Goal: Task Accomplishment & Management: Manage account settings

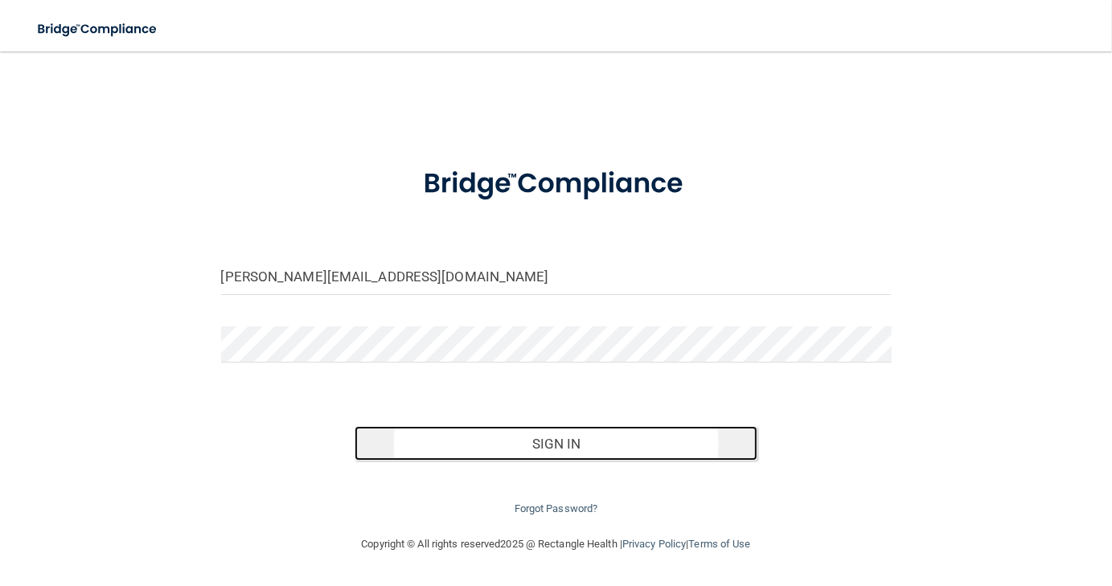
click at [524, 444] on button "Sign In" at bounding box center [556, 443] width 402 height 35
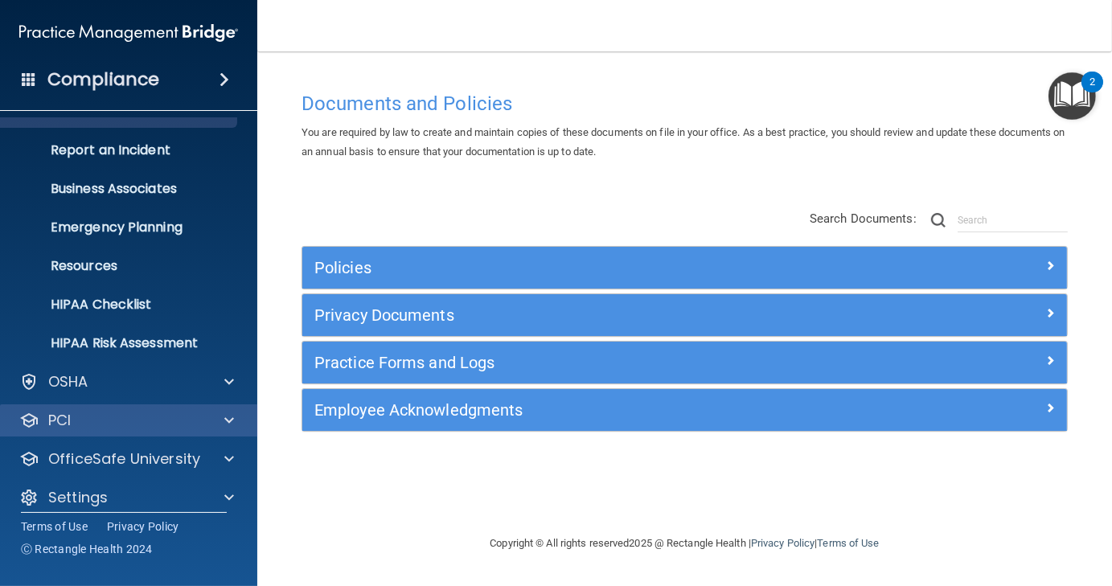
scroll to position [80, 0]
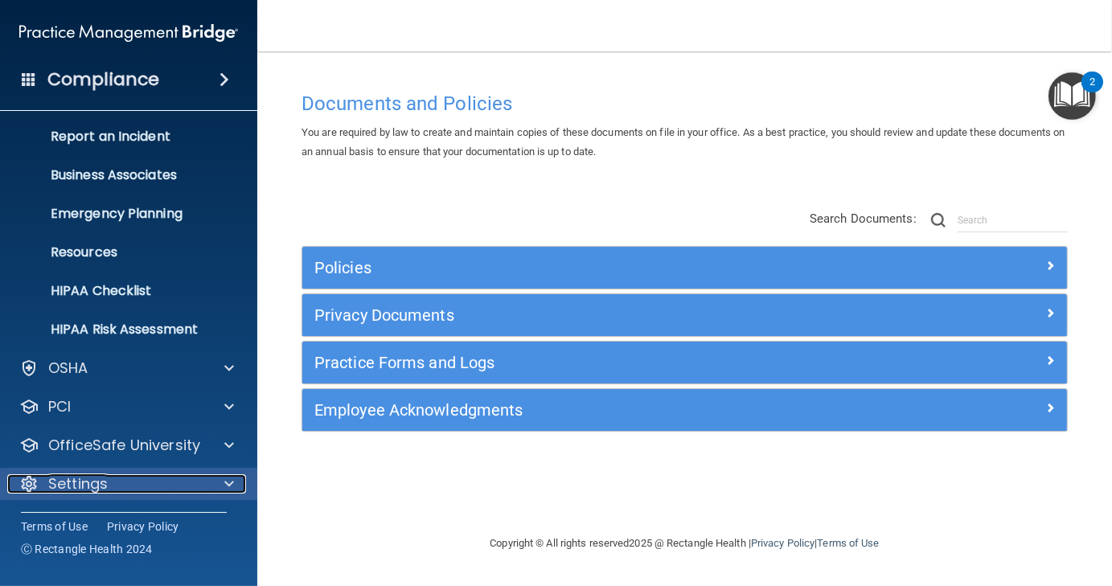
click at [110, 487] on div "Settings" at bounding box center [106, 483] width 199 height 19
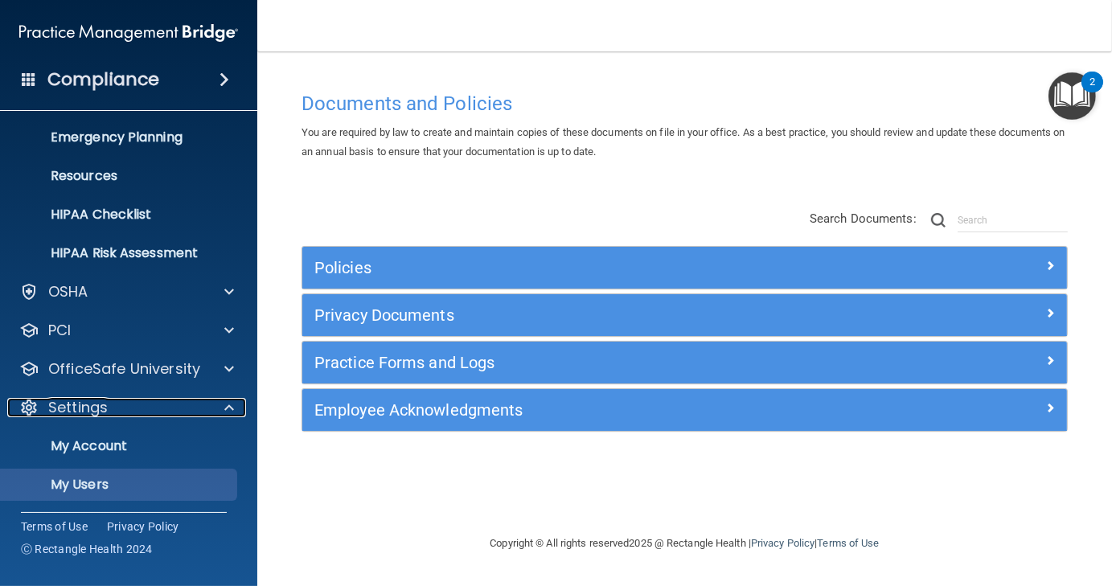
scroll to position [235, 0]
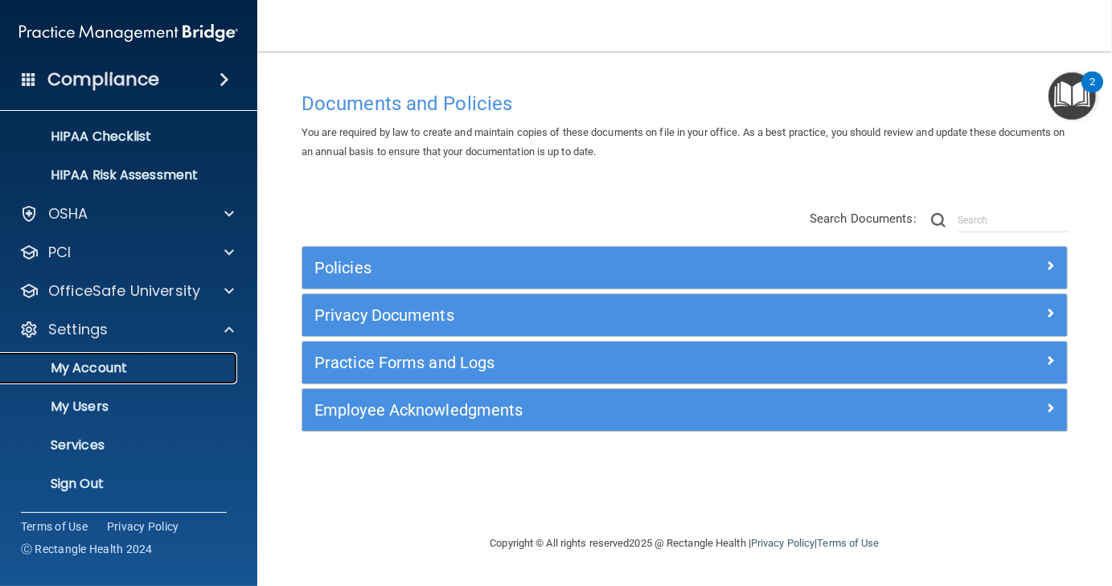
click at [116, 371] on p "My Account" at bounding box center [120, 368] width 220 height 16
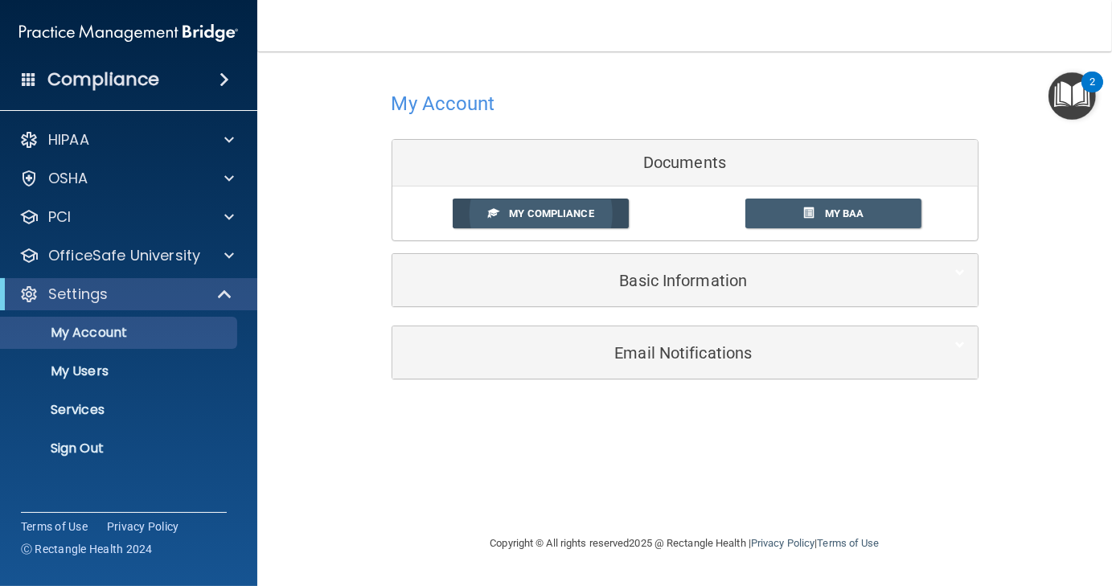
click at [558, 212] on span "My Compliance" at bounding box center [551, 213] width 84 height 12
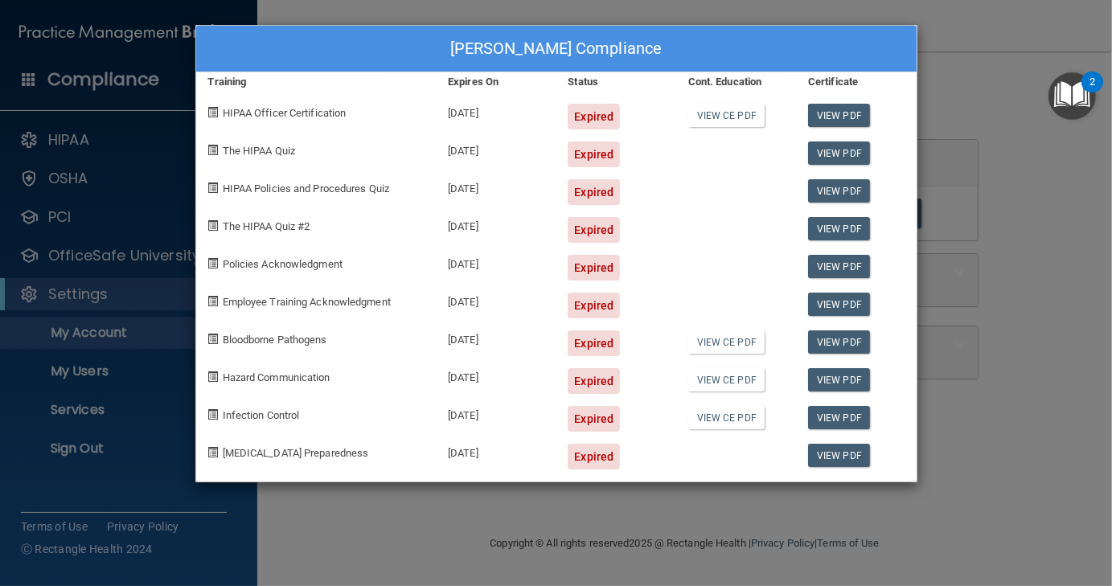
click at [691, 6] on div "Michaela Klose's Compliance Training Expires On Status Cont. Education Certific…" at bounding box center [556, 293] width 1112 height 586
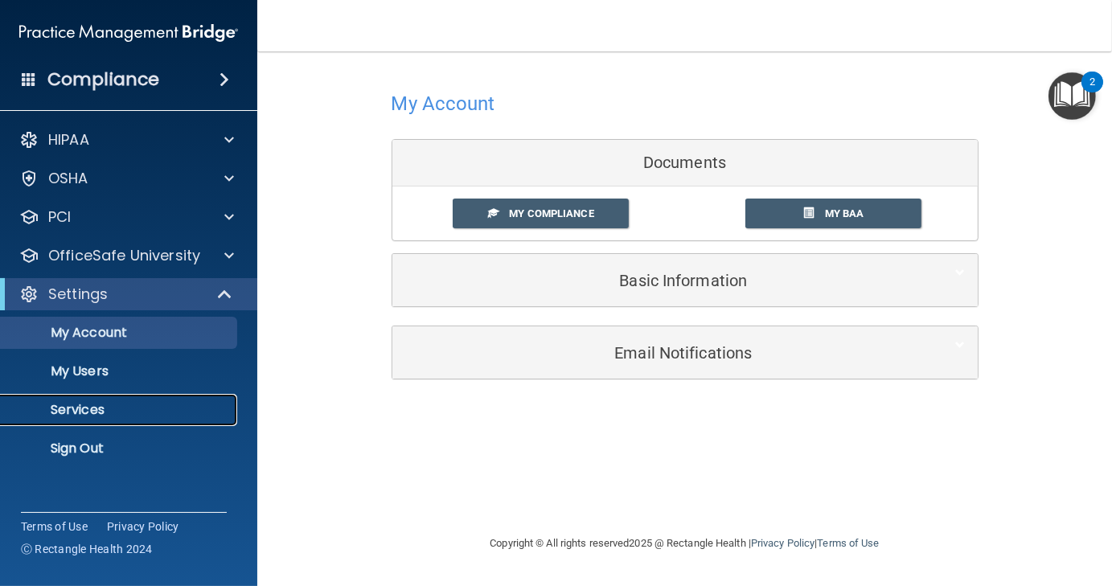
click at [63, 403] on p "Services" at bounding box center [120, 410] width 220 height 16
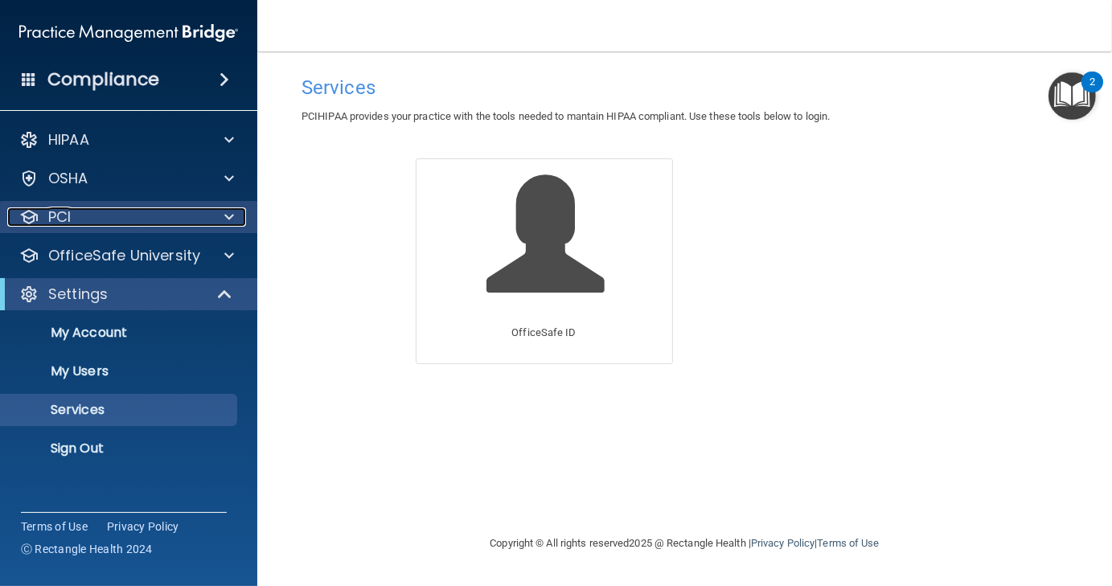
click at [94, 215] on div "PCI" at bounding box center [106, 216] width 199 height 19
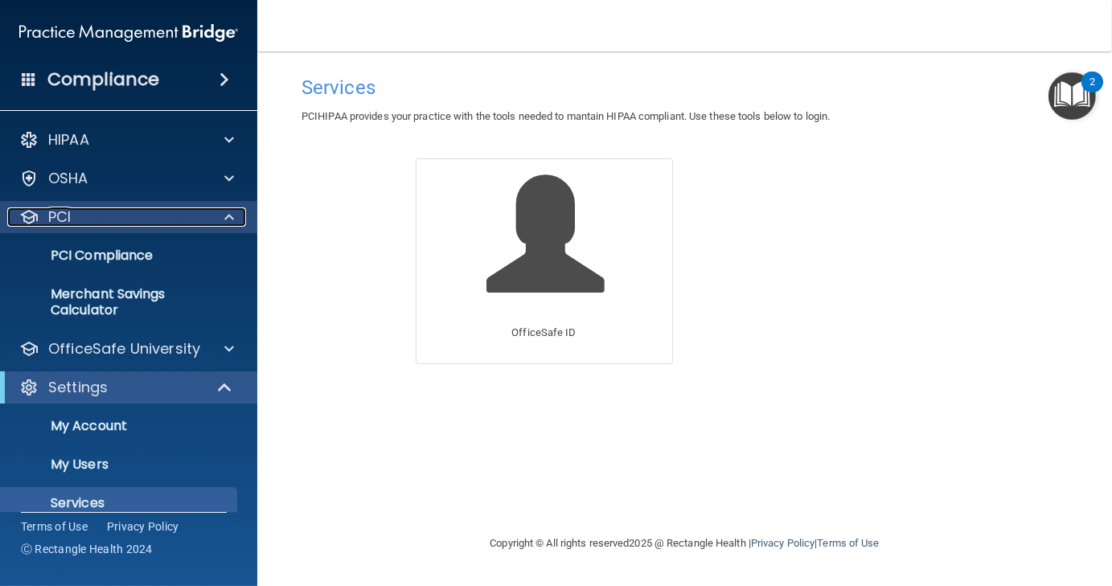
click at [94, 215] on div "PCI" at bounding box center [106, 216] width 199 height 19
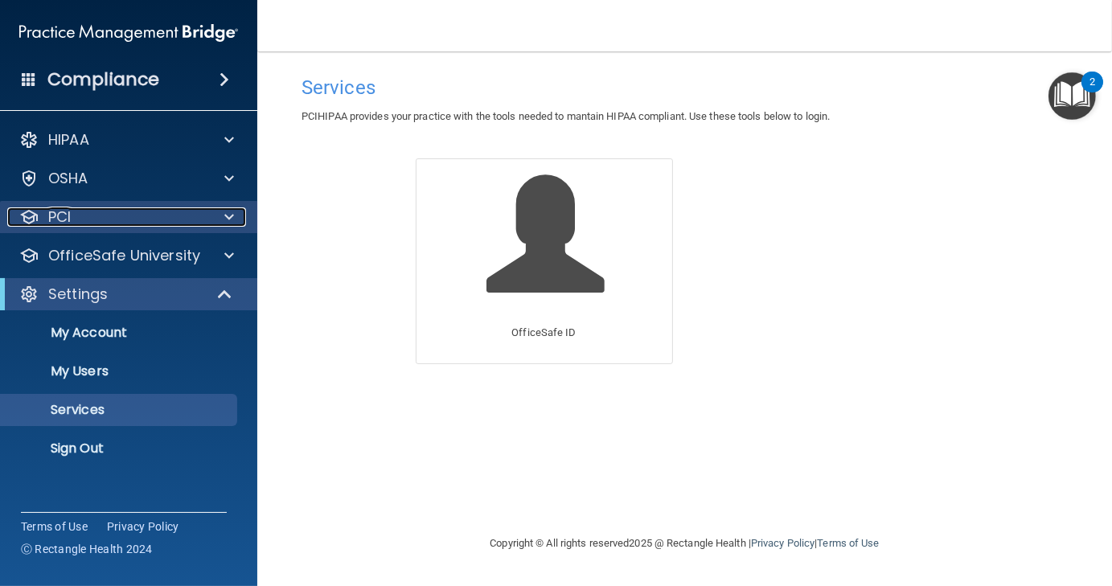
click at [94, 215] on div "PCI" at bounding box center [106, 216] width 199 height 19
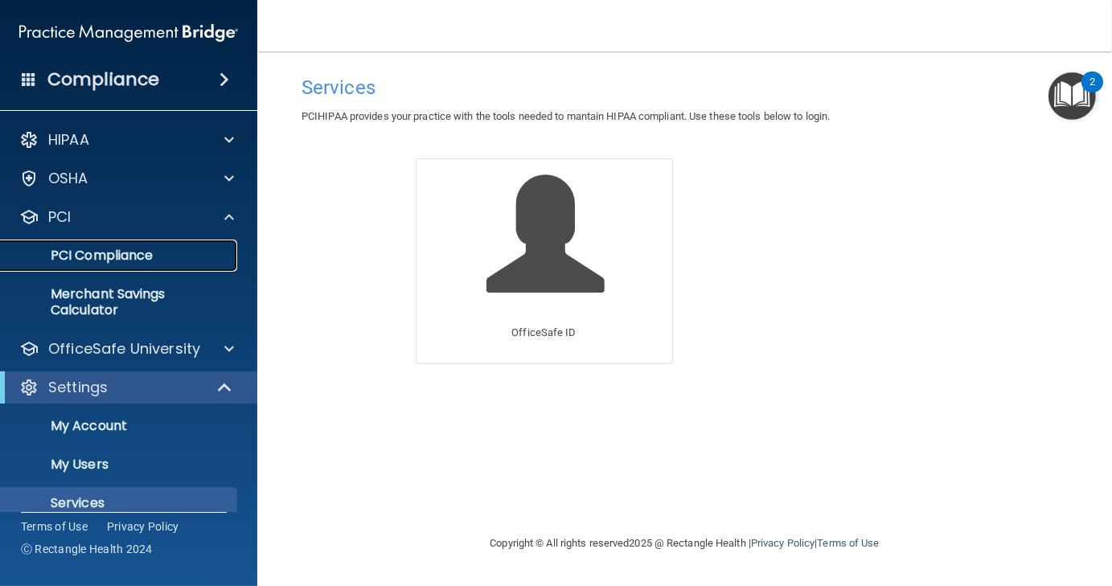
click at [93, 252] on p "PCI Compliance" at bounding box center [120, 256] width 220 height 16
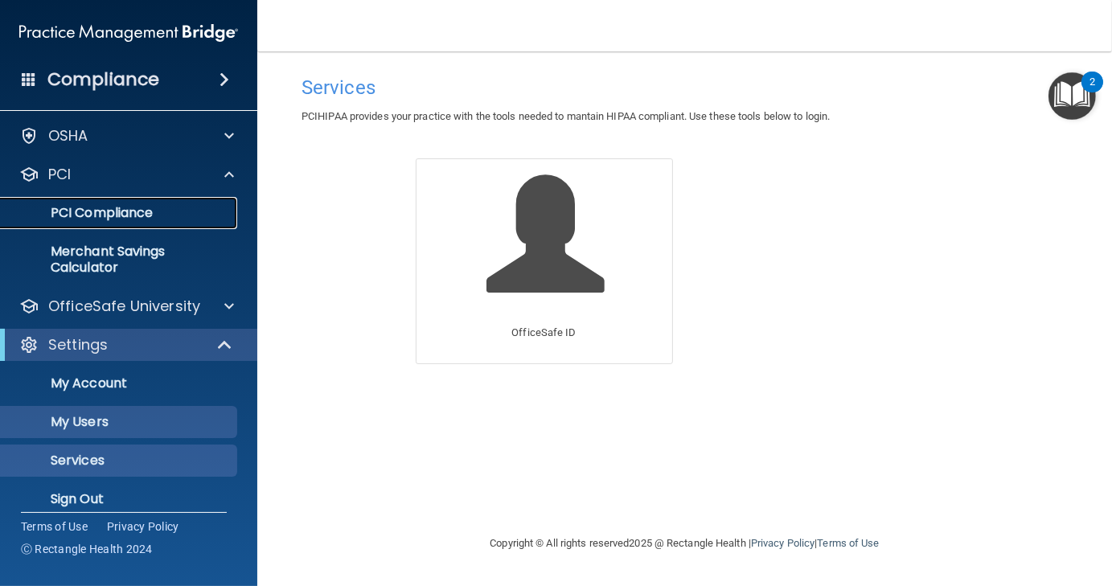
scroll to position [58, 0]
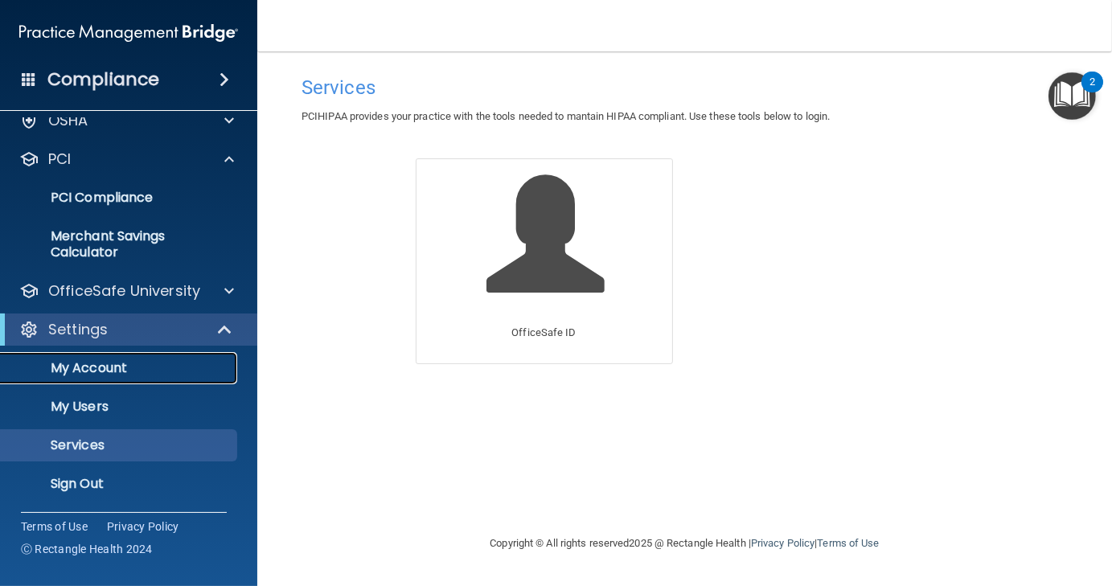
click at [84, 365] on p "My Account" at bounding box center [120, 368] width 220 height 16
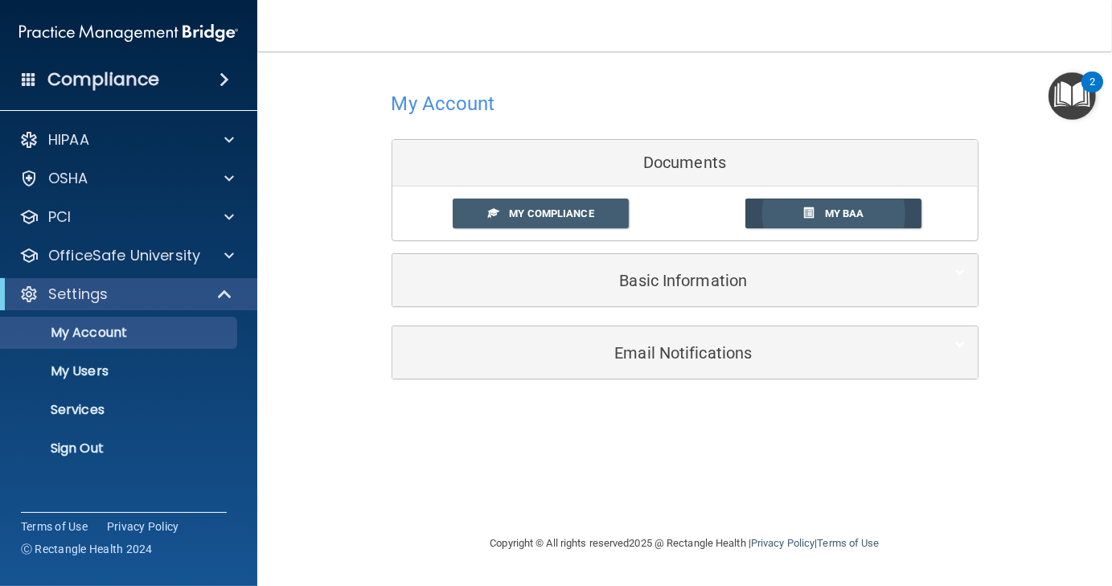
click at [857, 218] on span "My BAA" at bounding box center [844, 213] width 39 height 12
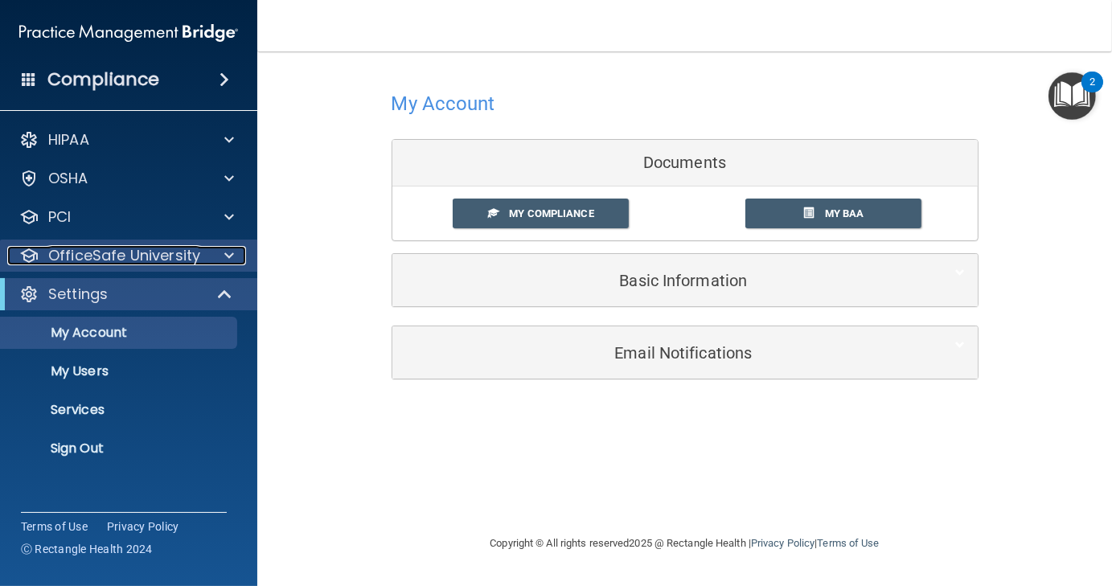
click at [152, 258] on p "OfficeSafe University" at bounding box center [124, 255] width 152 height 19
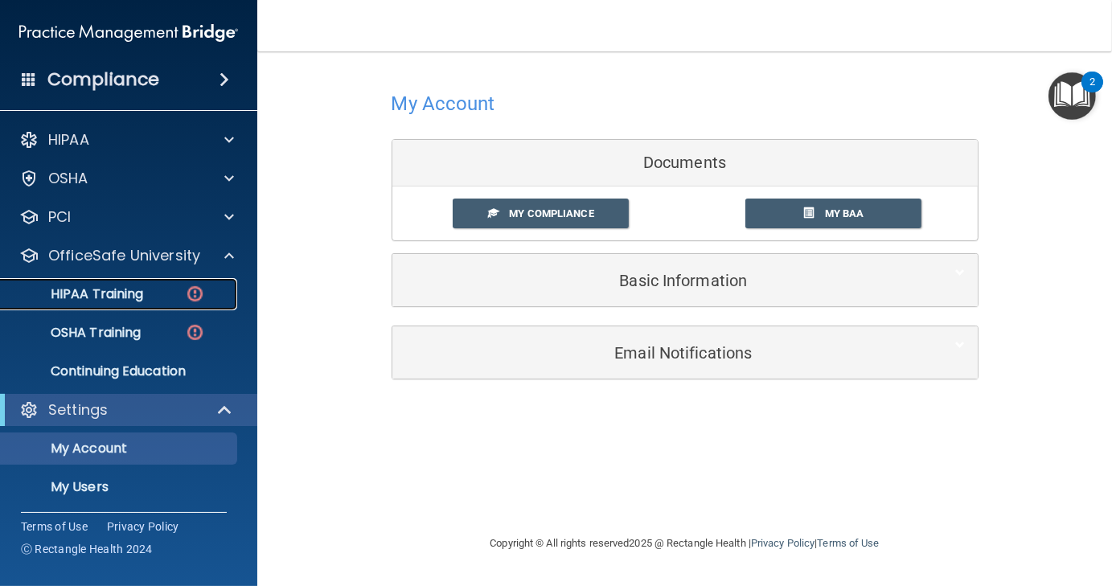
click at [130, 298] on p "HIPAA Training" at bounding box center [76, 294] width 133 height 16
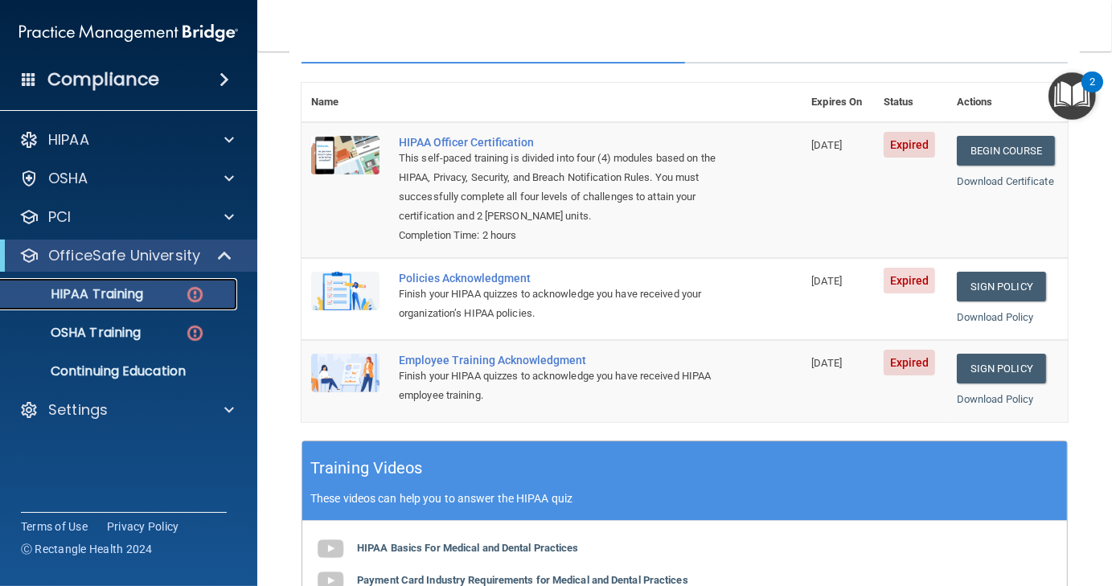
scroll to position [512, 0]
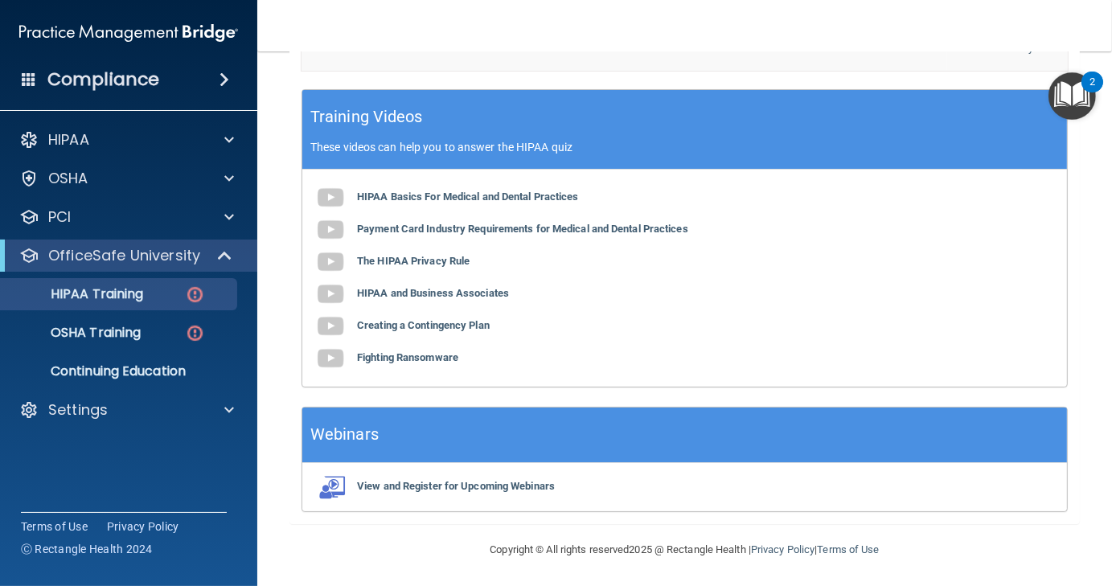
drag, startPoint x: 782, startPoint y: 435, endPoint x: 585, endPoint y: 42, distance: 439.4
click at [585, 42] on nav "Toggle navigation Michaela Klose michaela@opalhw.com Manage My Enterprise Opal …" at bounding box center [684, 25] width 855 height 51
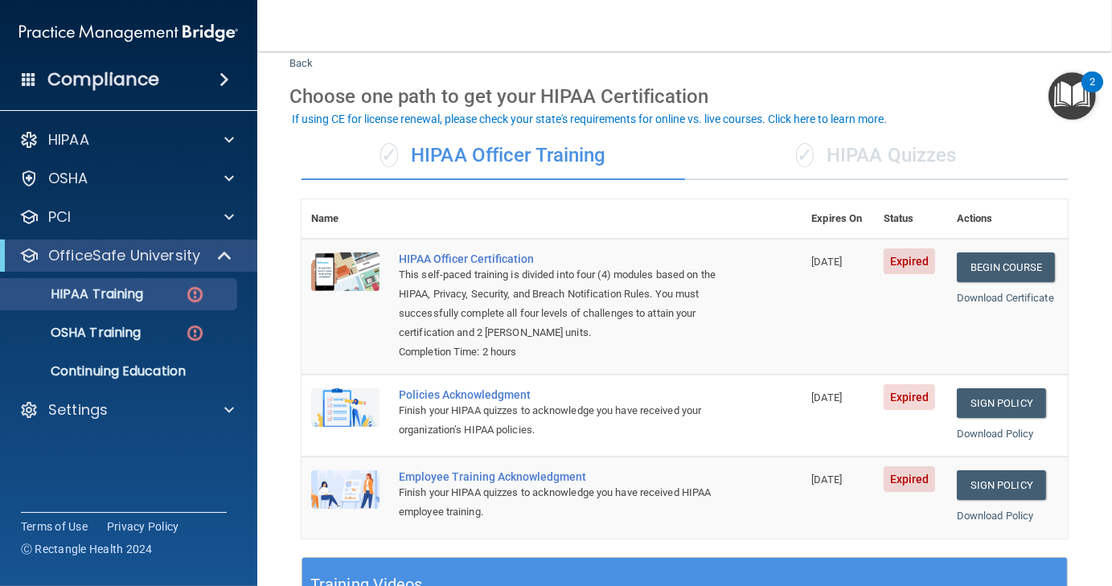
click at [672, 49] on nav "Toggle navigation Michaela Klose michaela@opalhw.com Manage My Enterprise Opal …" at bounding box center [684, 25] width 855 height 51
click at [722, 31] on nav "Toggle navigation Michaela Klose michaela@opalhw.com Manage My Enterprise Opal …" at bounding box center [684, 25] width 855 height 51
click at [113, 409] on div "Settings" at bounding box center [106, 409] width 199 height 19
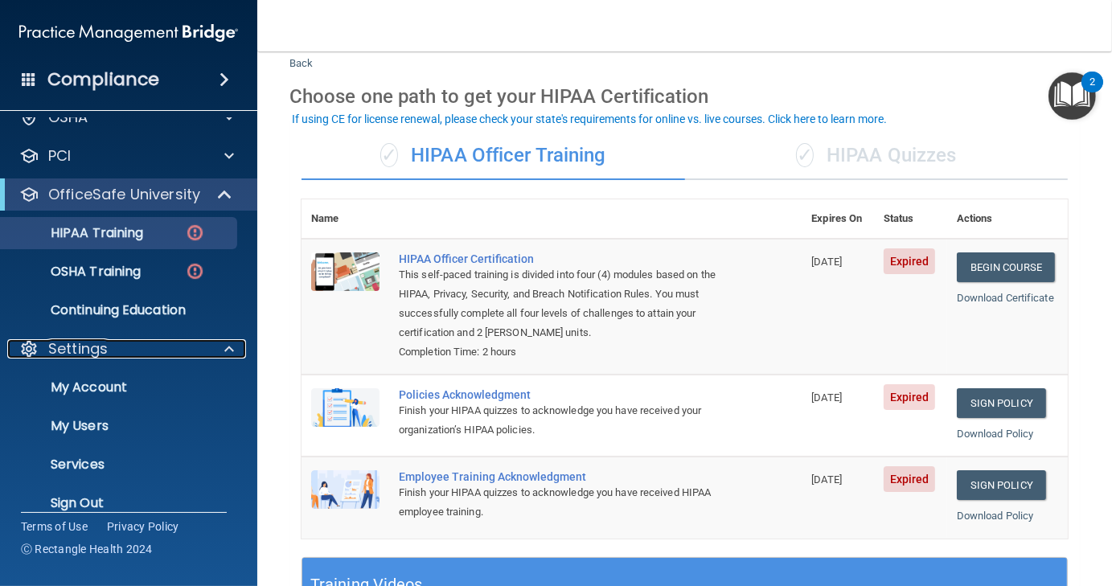
scroll to position [80, 0]
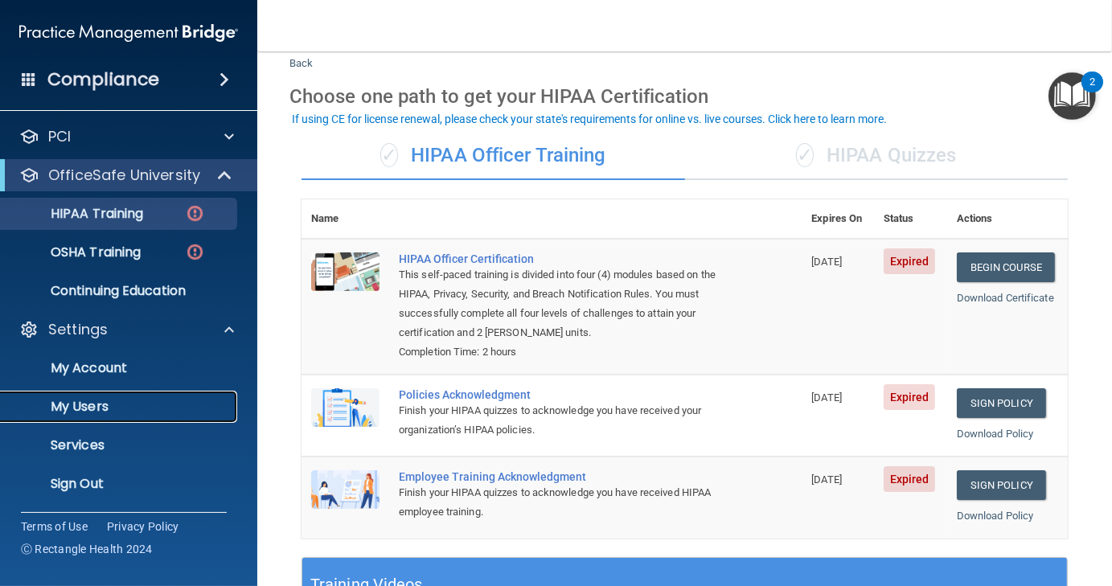
click at [84, 407] on p "My Users" at bounding box center [120, 407] width 220 height 16
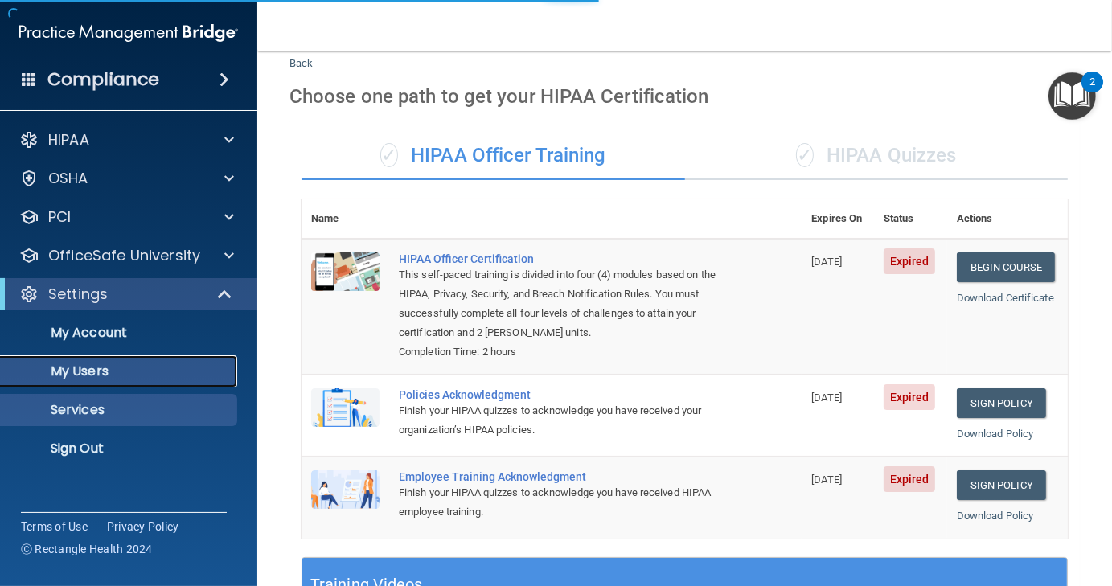
select select "20"
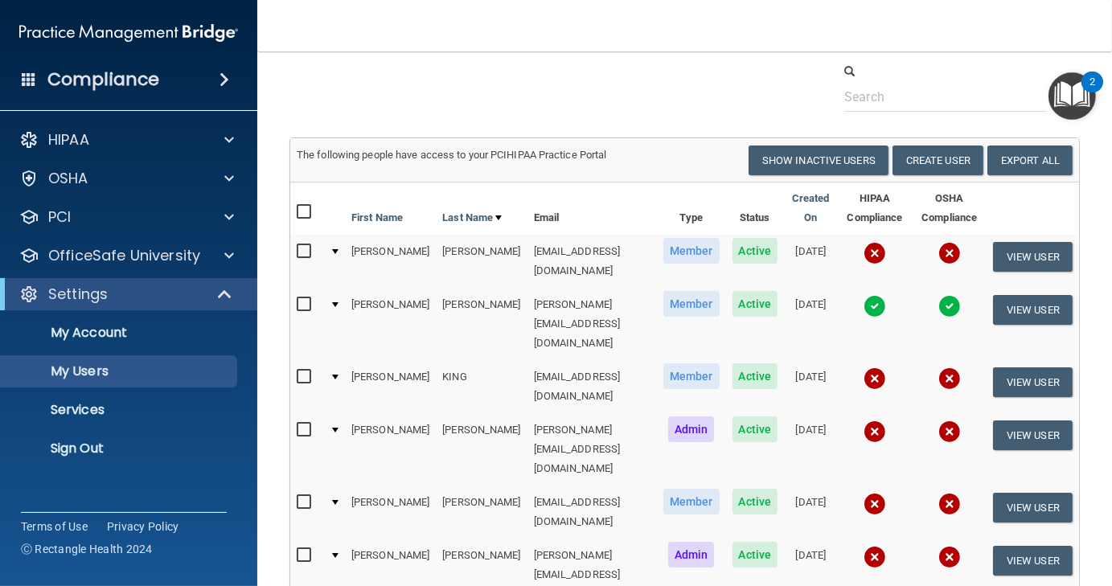
click at [585, 65] on div at bounding box center [684, 87] width 815 height 49
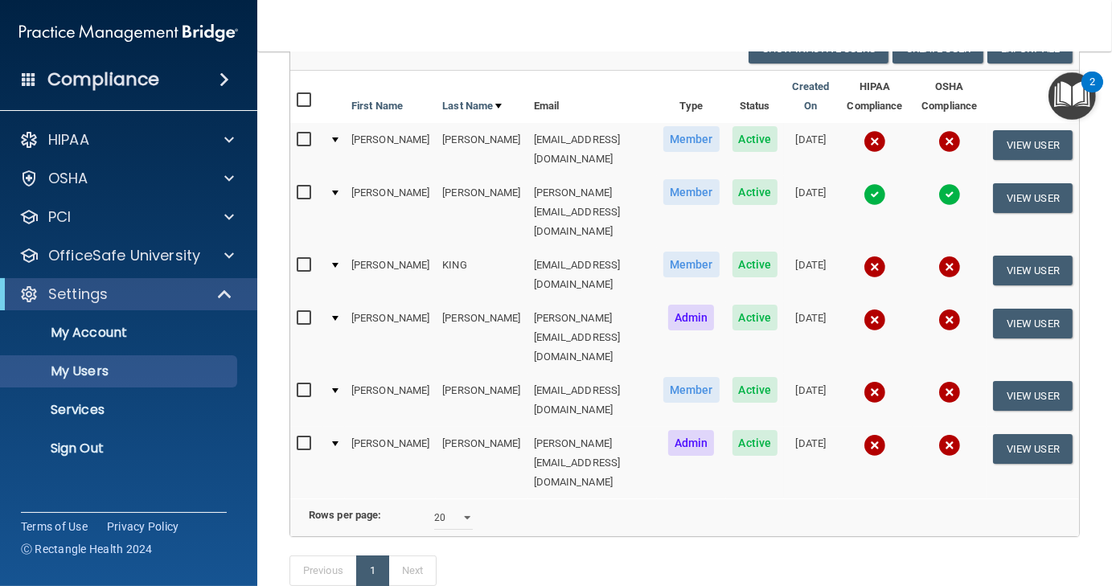
scroll to position [156, 0]
click at [299, 437] on input "checkbox" at bounding box center [306, 443] width 18 height 13
checkbox input "true"
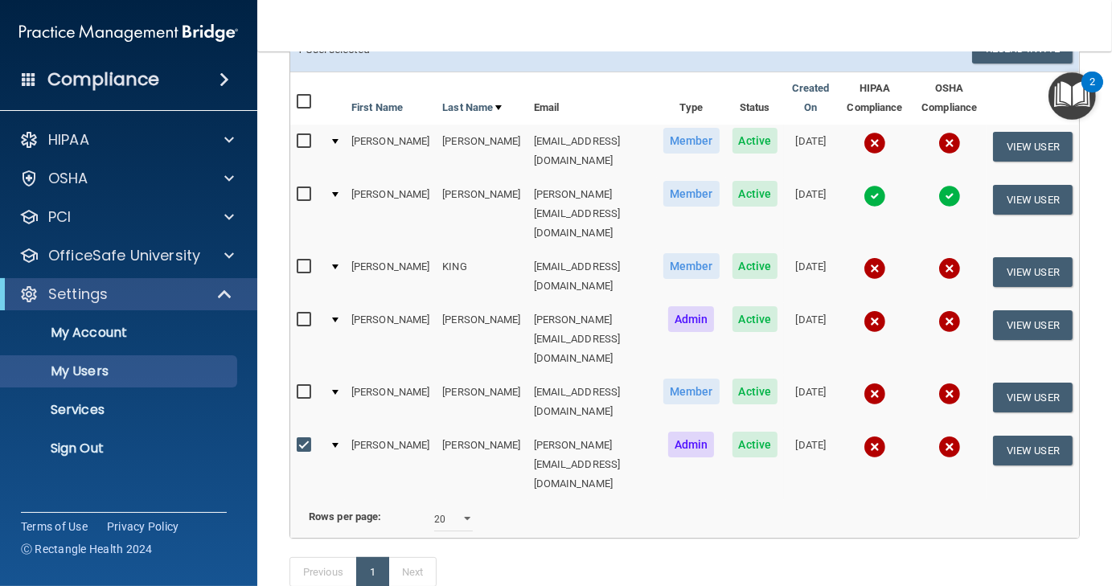
click at [307, 386] on input "checkbox" at bounding box center [306, 392] width 18 height 13
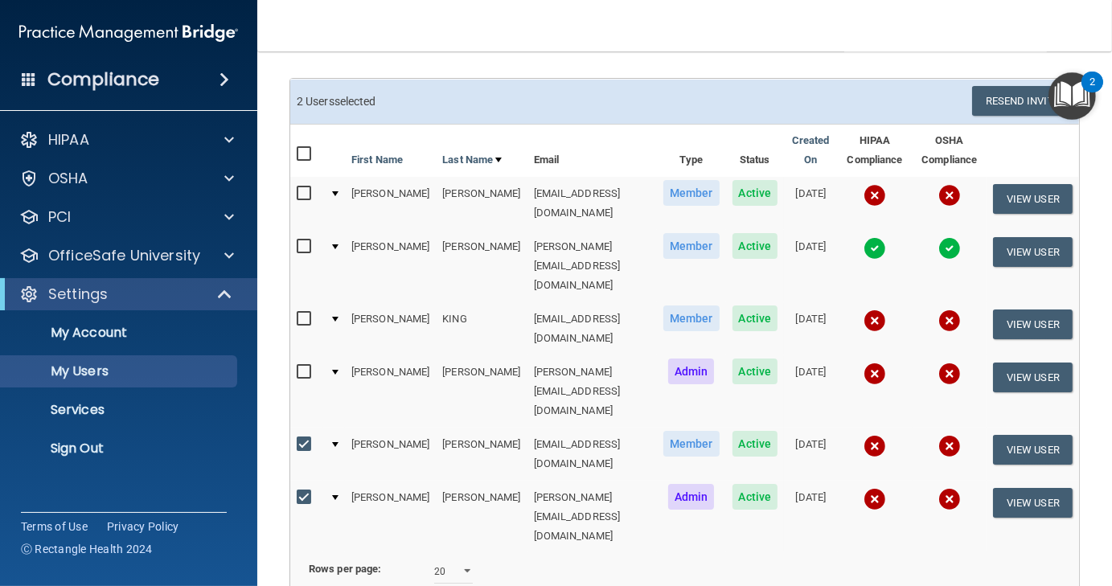
scroll to position [158, 0]
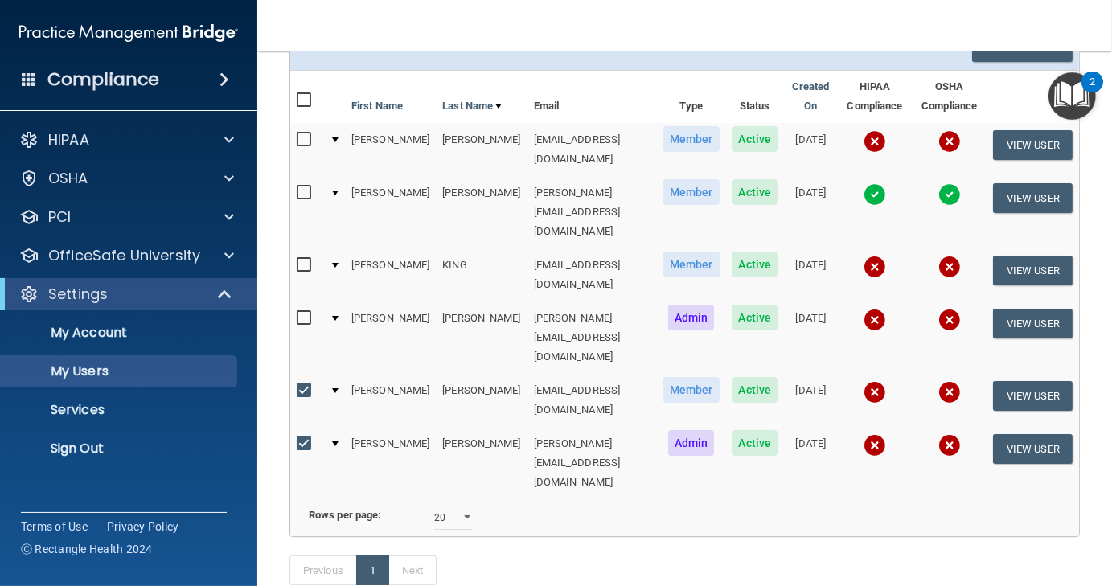
click at [305, 384] on input "checkbox" at bounding box center [306, 390] width 18 height 13
checkbox input "false"
click at [302, 437] on input "checkbox" at bounding box center [306, 443] width 18 height 13
checkbox input "false"
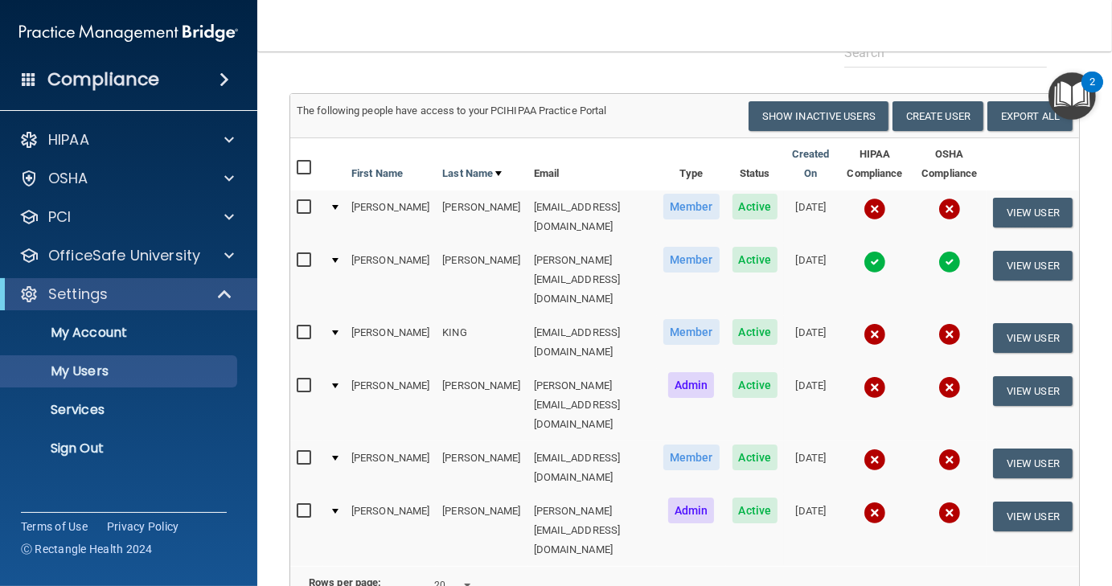
scroll to position [76, 0]
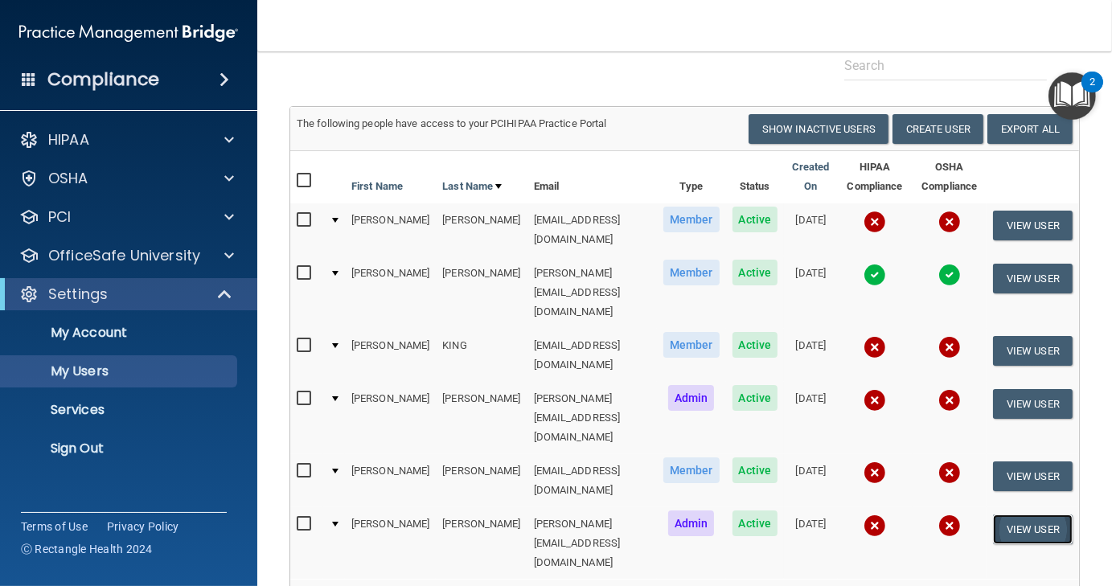
click at [1028, 515] on button "View User" at bounding box center [1033, 530] width 80 height 30
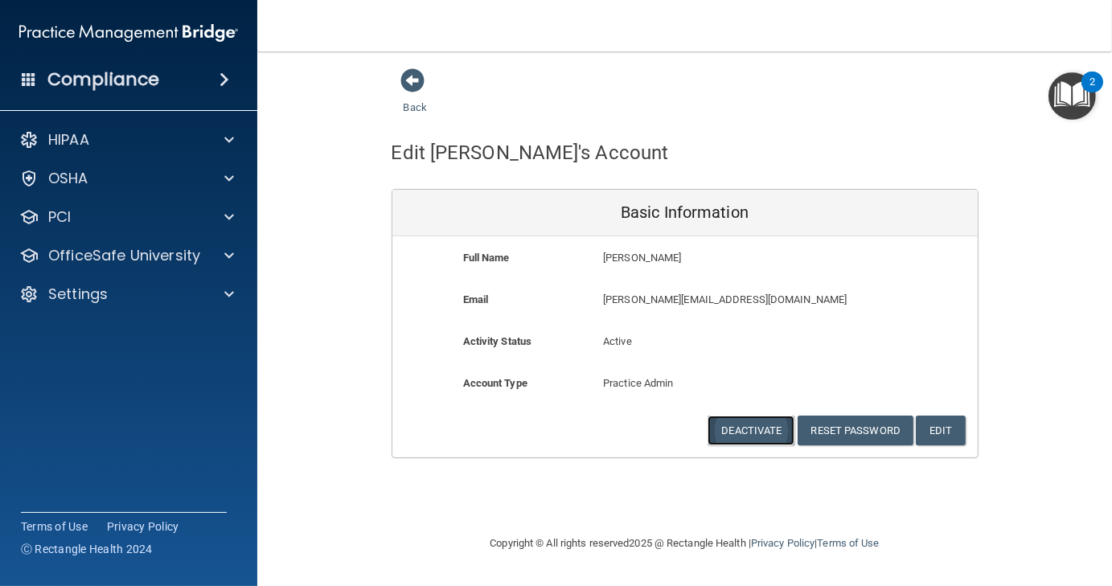
click at [754, 441] on button "Deactivate" at bounding box center [751, 431] width 87 height 30
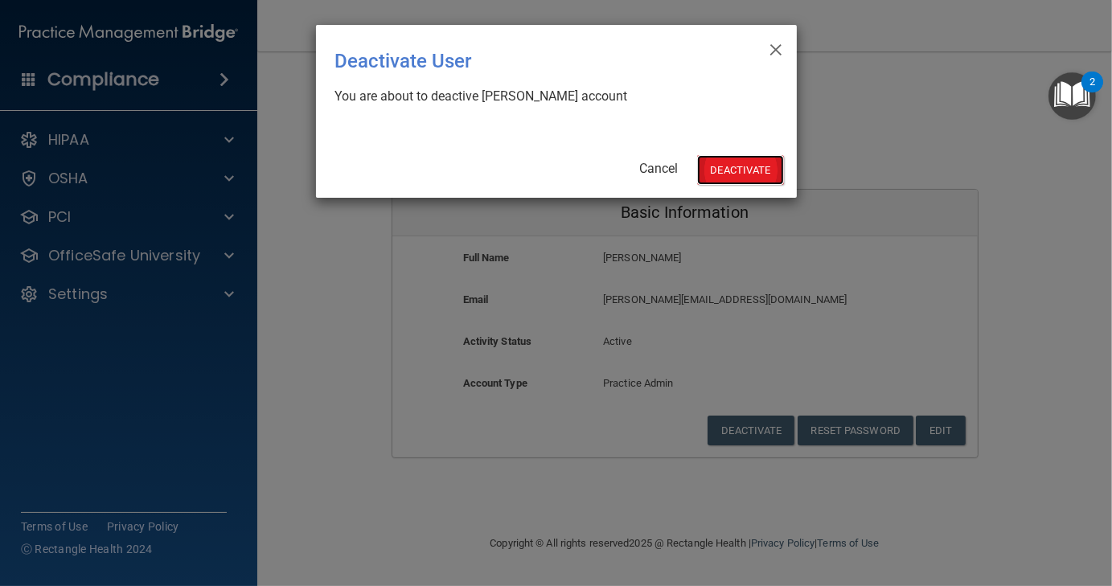
click at [732, 159] on button "Deactivate" at bounding box center [740, 170] width 87 height 30
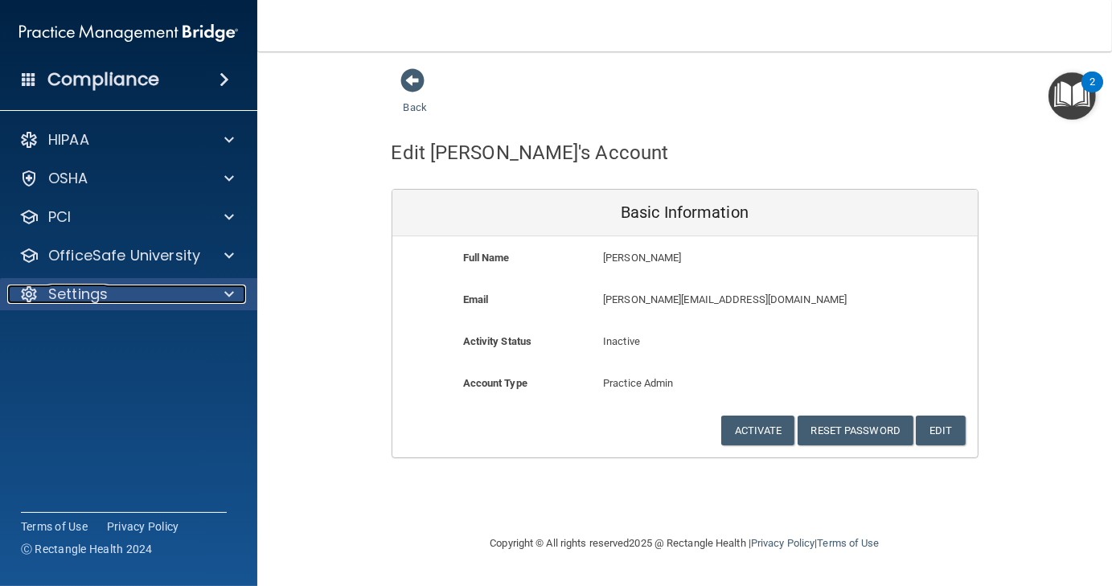
click at [185, 292] on div "Settings" at bounding box center [106, 294] width 199 height 19
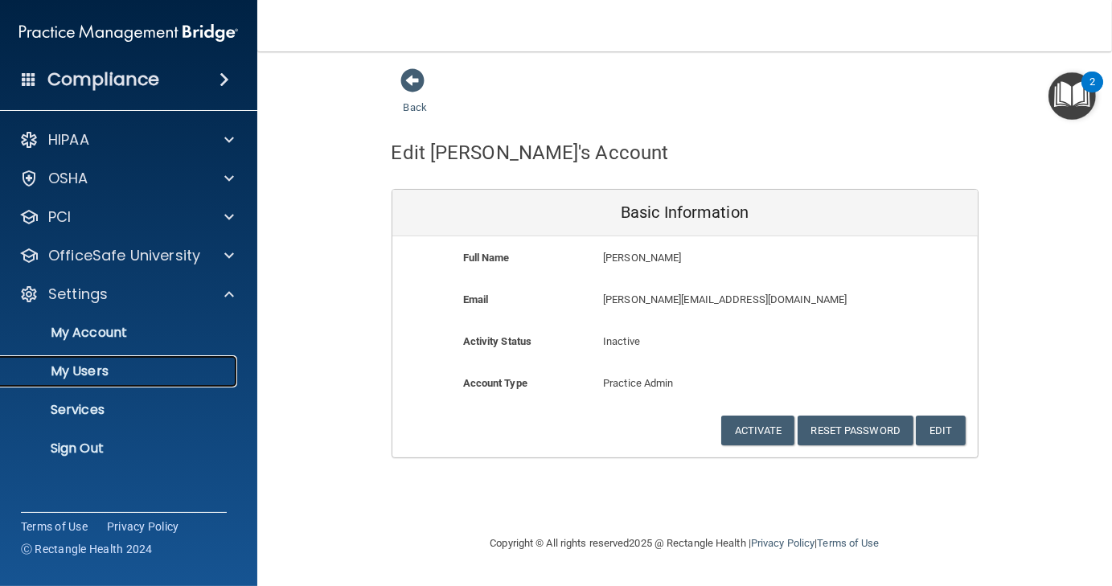
click at [89, 371] on p "My Users" at bounding box center [120, 371] width 220 height 16
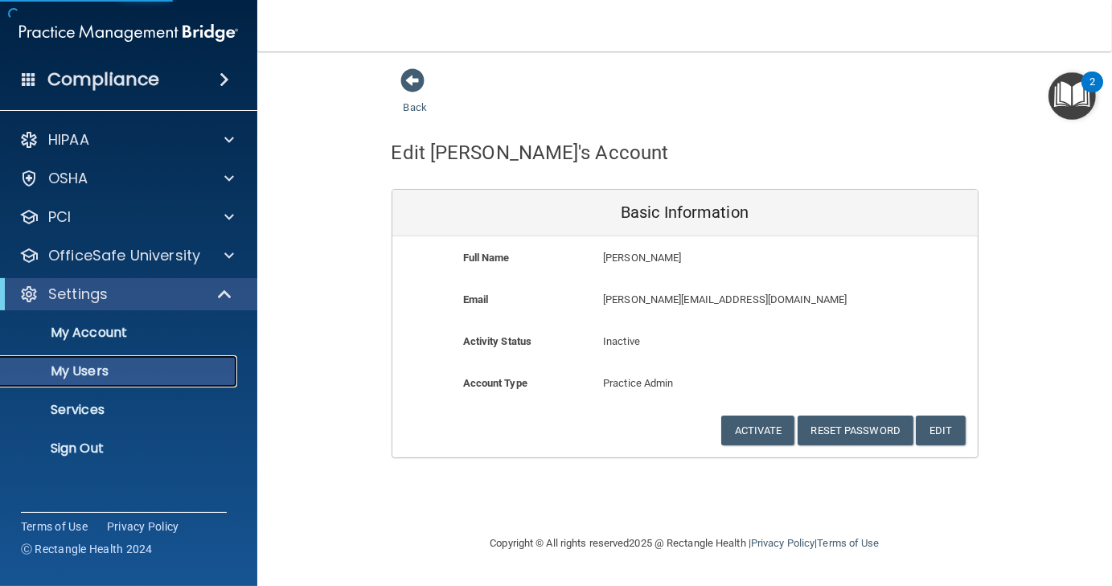
select select "20"
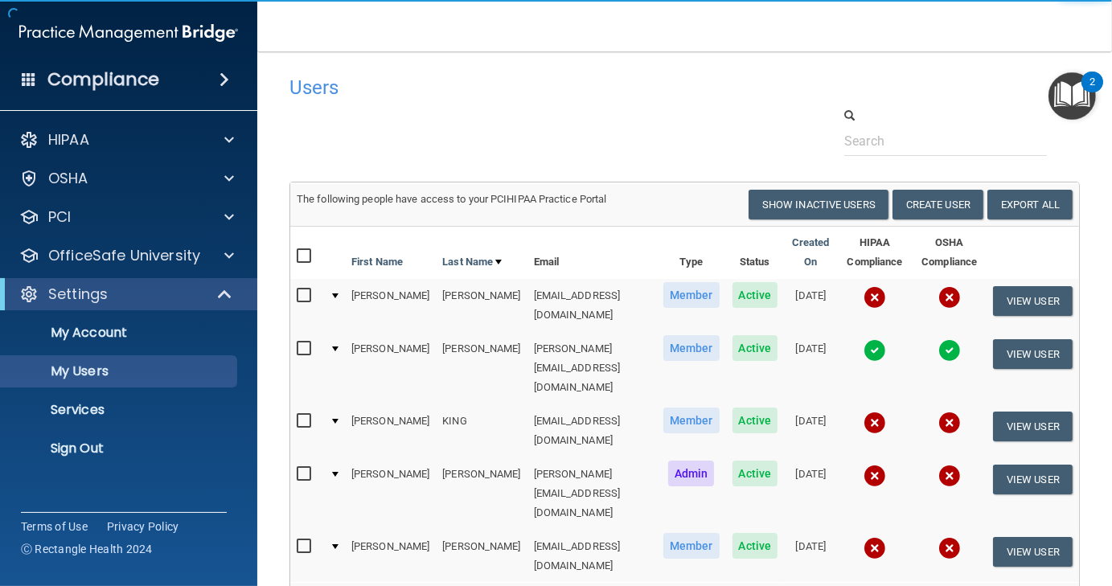
click at [306, 540] on input "checkbox" at bounding box center [306, 546] width 18 height 13
checkbox input "true"
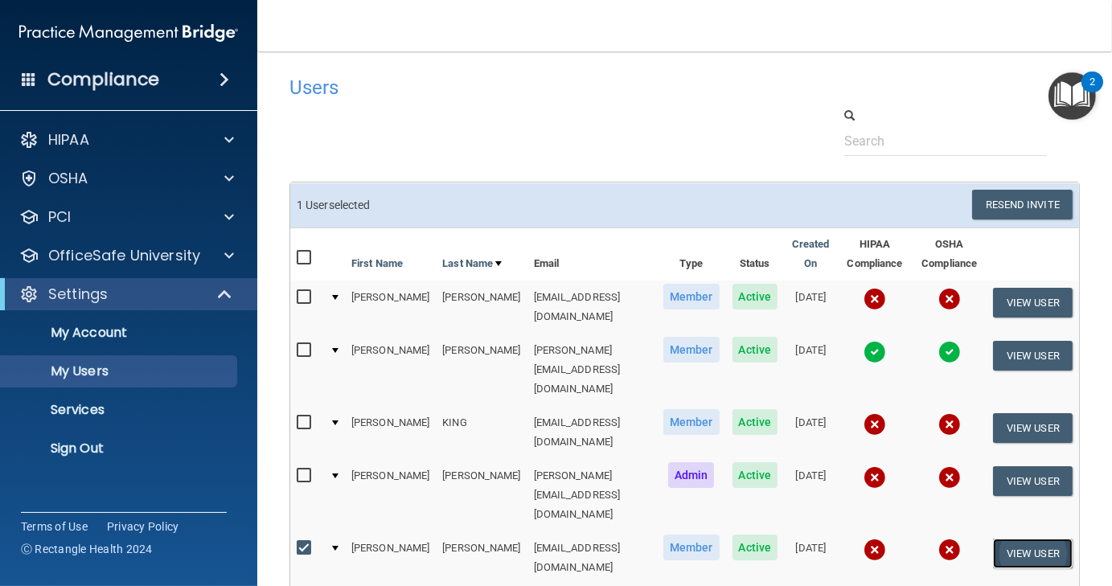
click at [1029, 539] on button "View User" at bounding box center [1033, 554] width 80 height 30
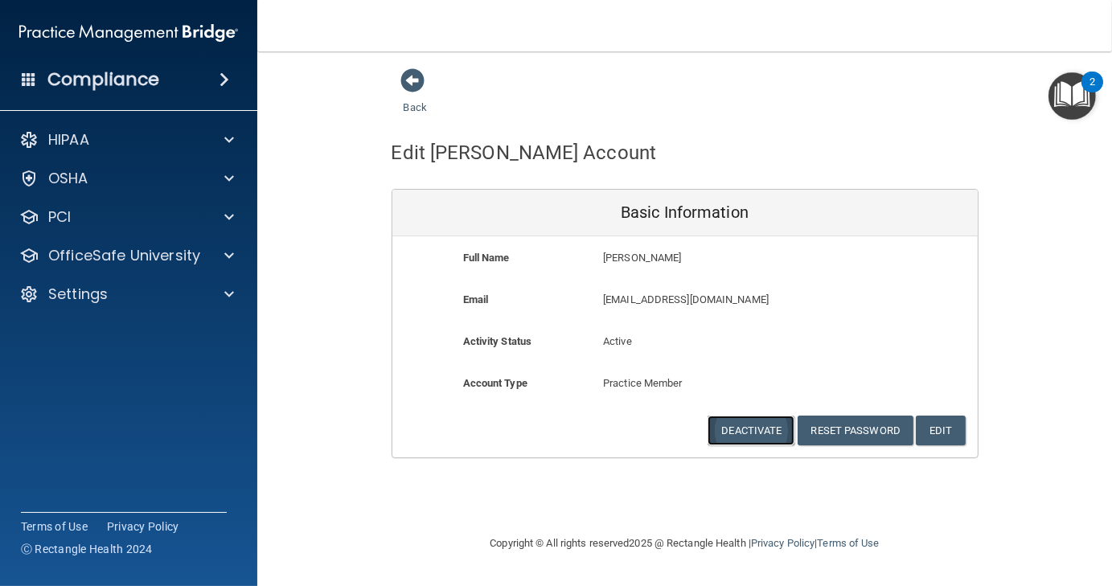
click at [745, 425] on button "Deactivate" at bounding box center [751, 431] width 87 height 30
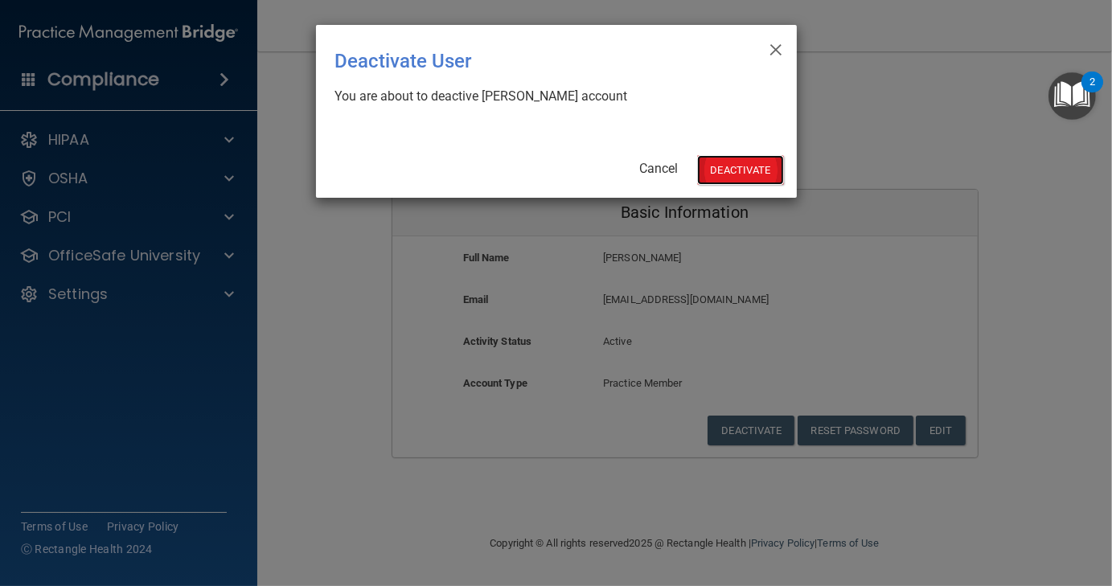
click at [748, 171] on button "Deactivate" at bounding box center [740, 170] width 87 height 30
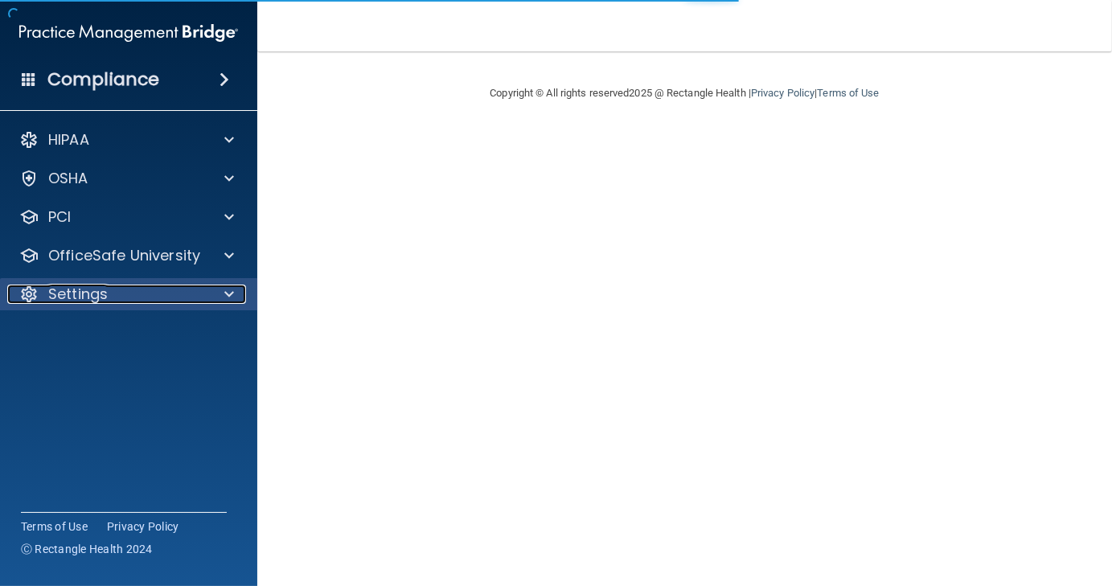
click at [188, 292] on div "Settings" at bounding box center [106, 294] width 199 height 19
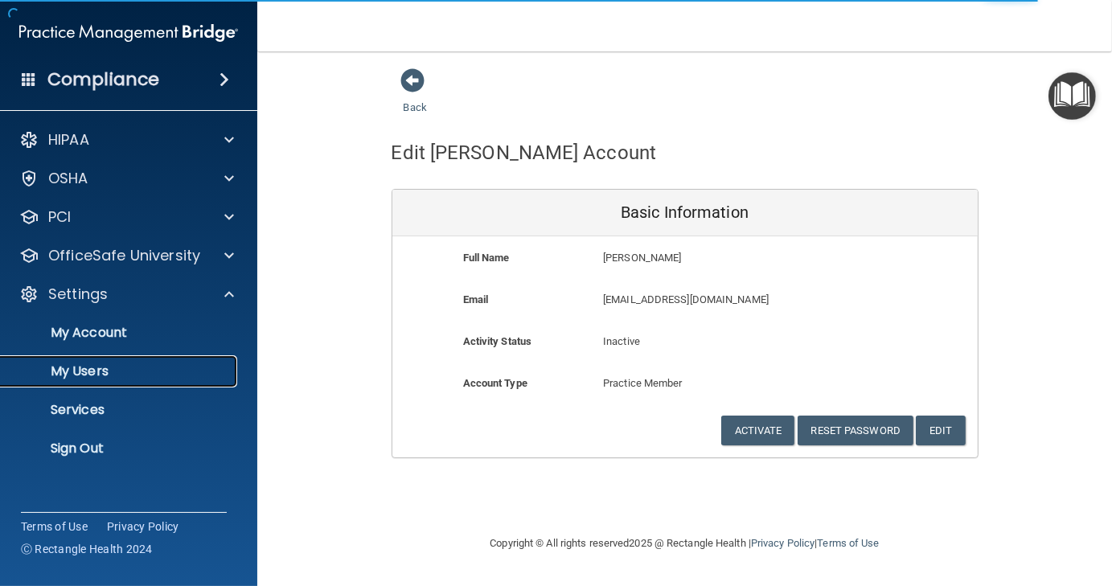
click at [88, 383] on link "My Users" at bounding box center [110, 371] width 253 height 32
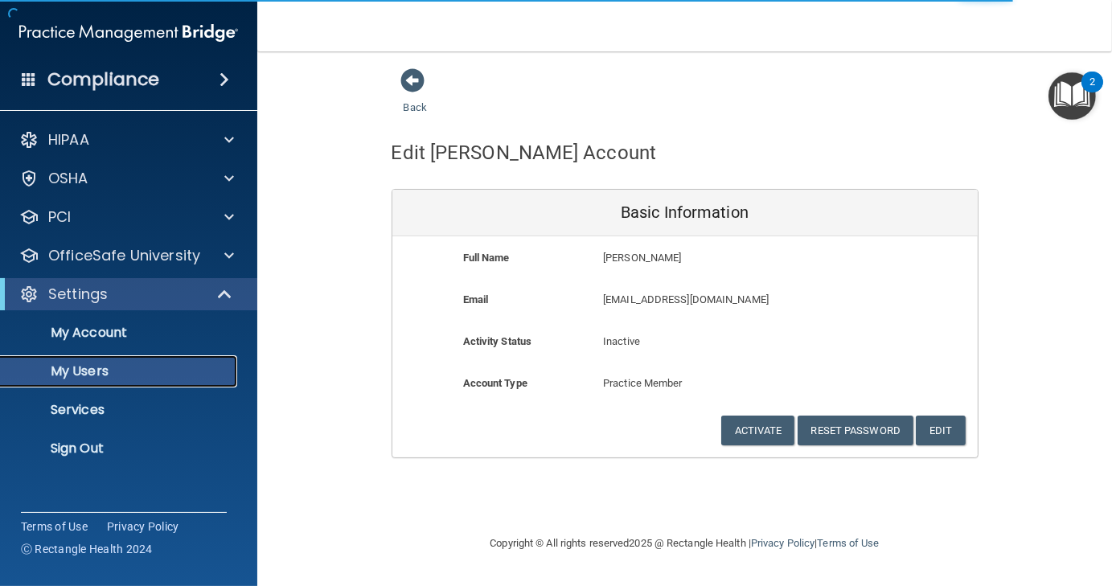
select select "20"
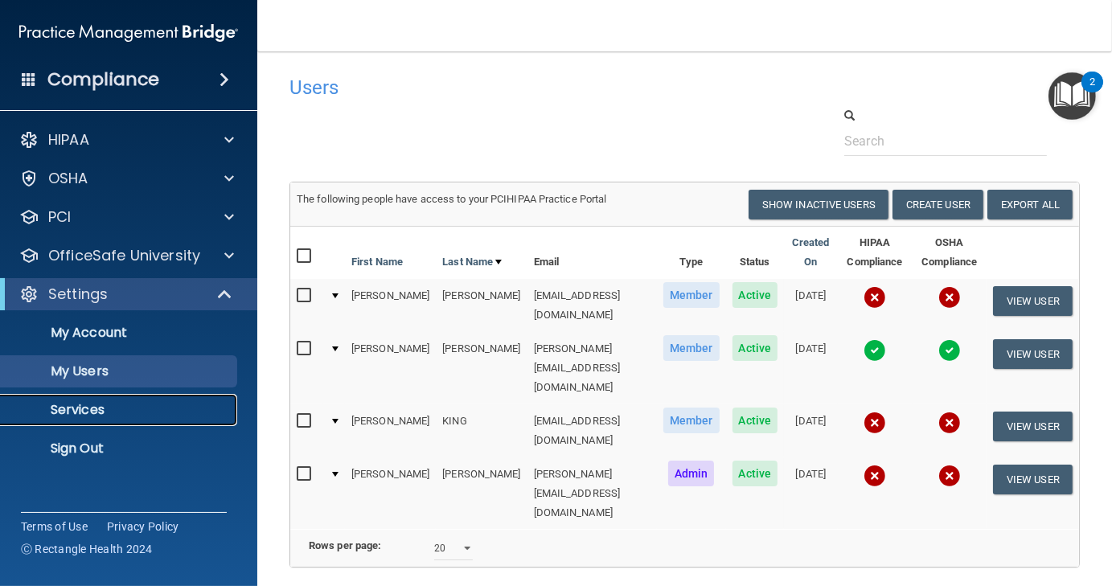
click at [75, 412] on p "Services" at bounding box center [120, 410] width 220 height 16
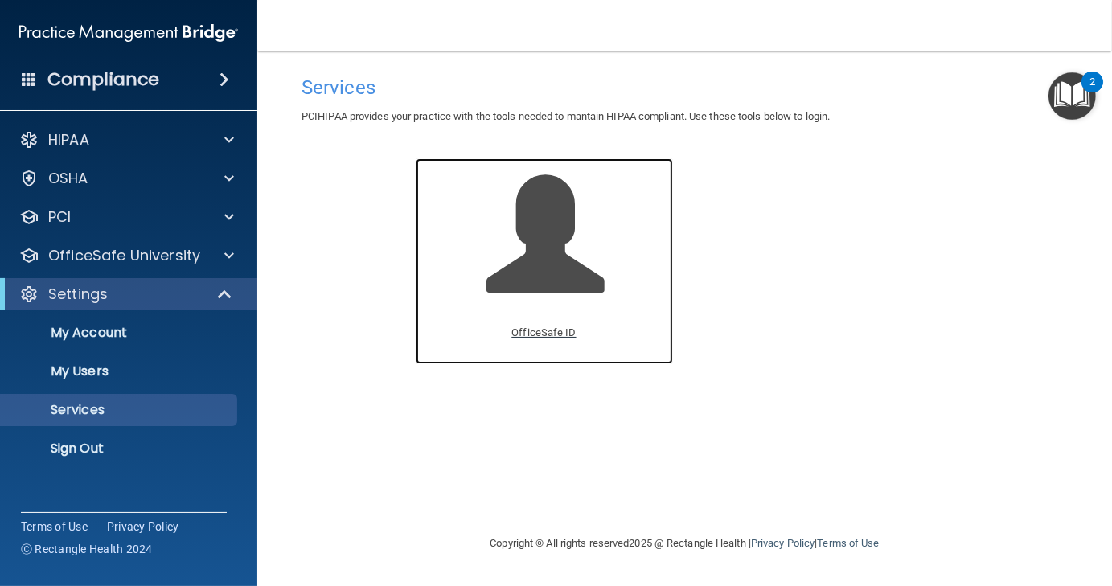
click at [548, 331] on p "OfficeSafe ID" at bounding box center [543, 332] width 64 height 19
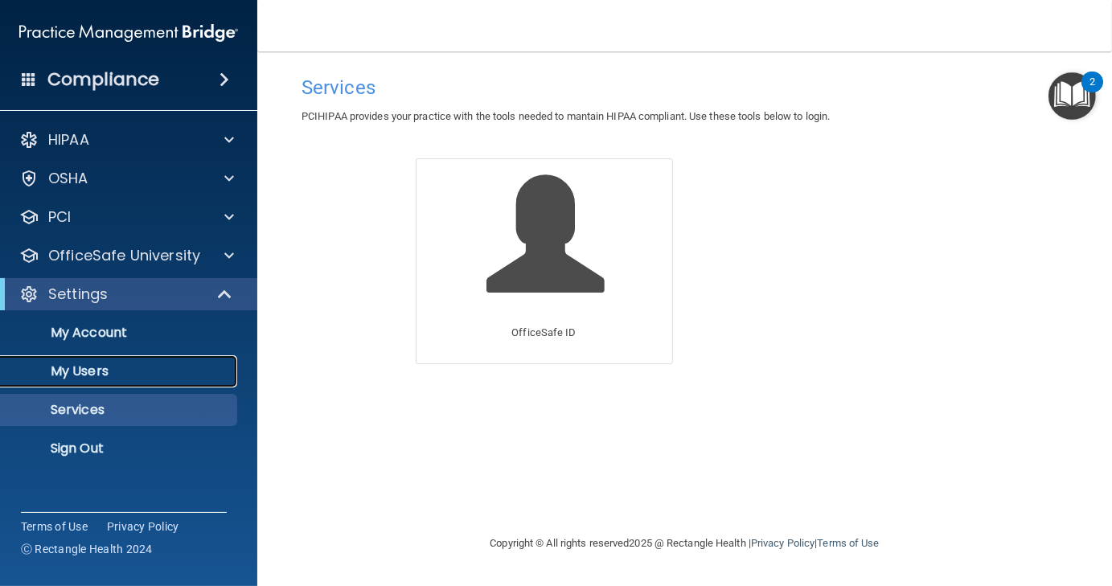
click at [80, 371] on p "My Users" at bounding box center [120, 371] width 220 height 16
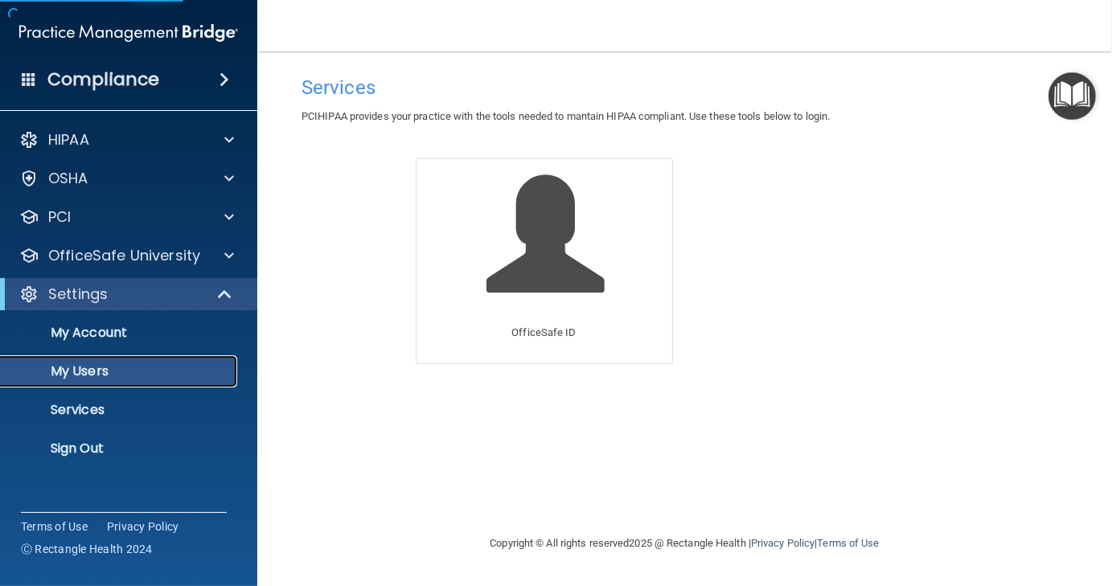
select select "20"
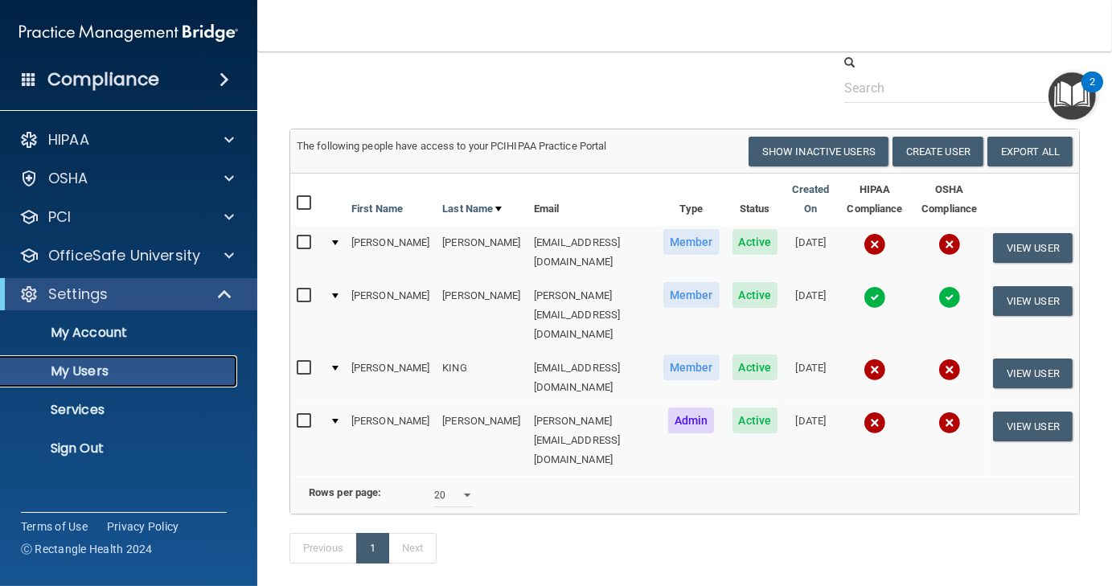
scroll to position [68, 0]
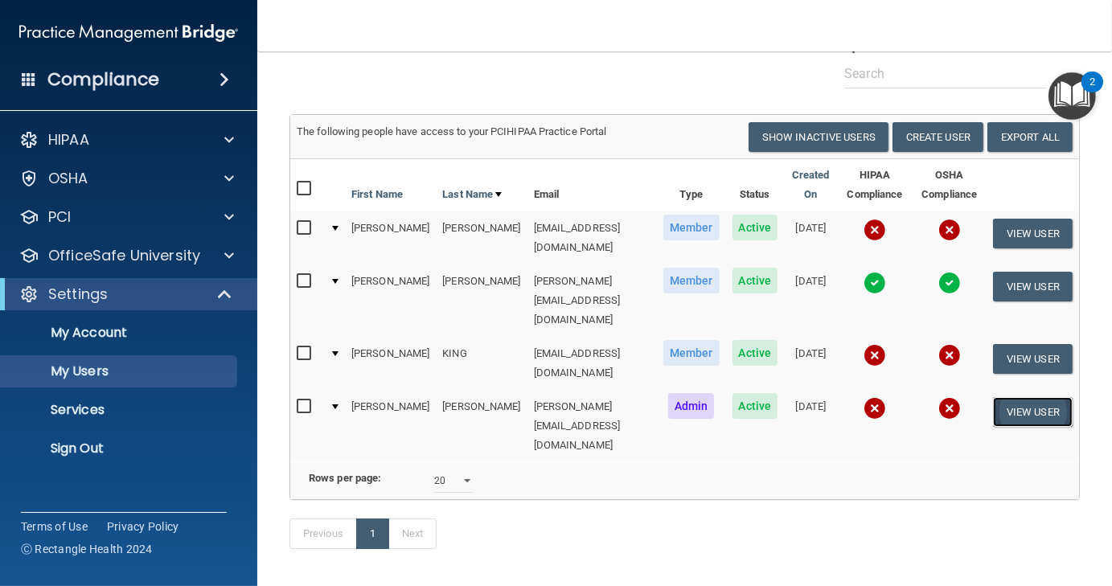
click at [1026, 397] on button "View User" at bounding box center [1033, 412] width 80 height 30
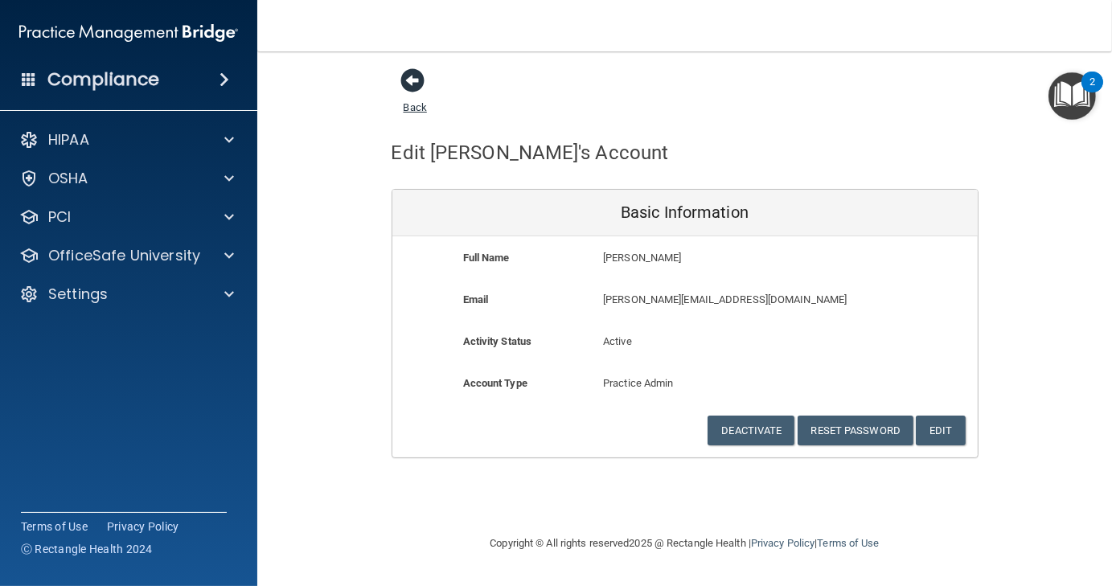
click at [410, 84] on span at bounding box center [413, 80] width 24 height 24
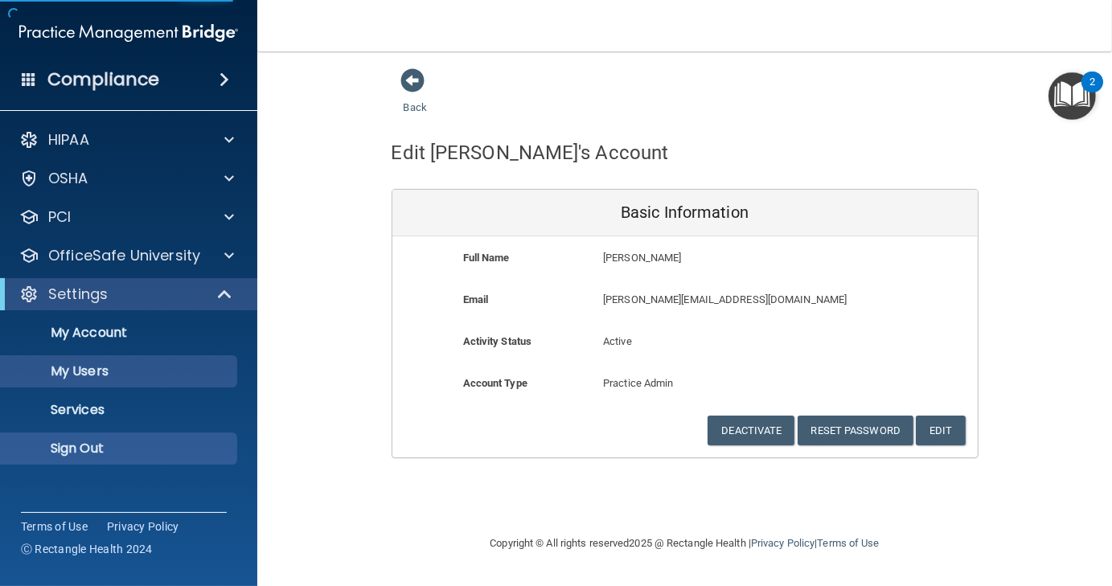
select select "20"
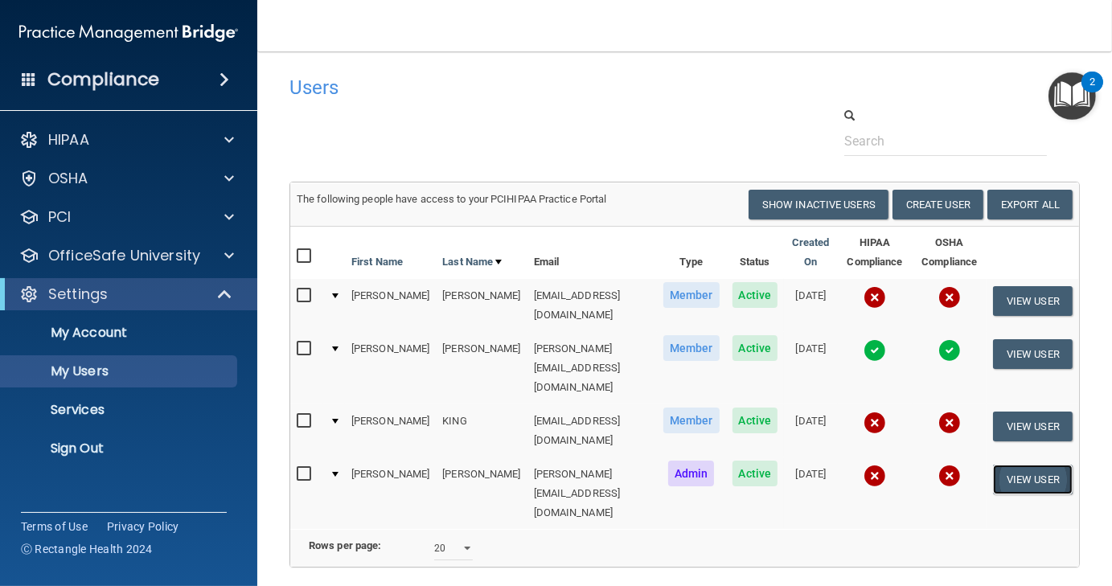
click at [1002, 465] on button "View User" at bounding box center [1033, 480] width 80 height 30
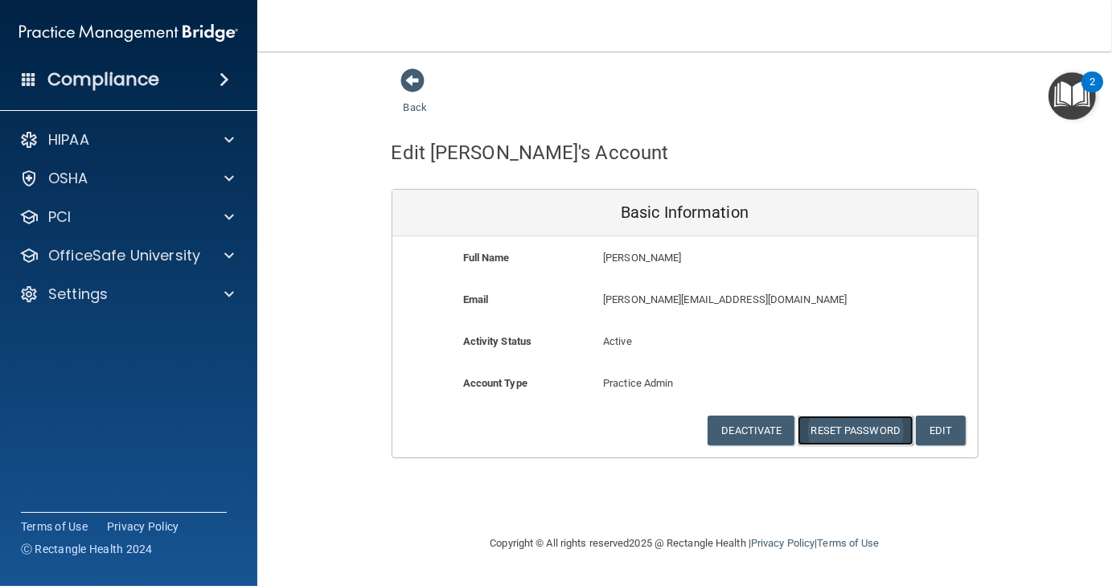
click at [860, 427] on button "Reset Password" at bounding box center [856, 431] width 116 height 30
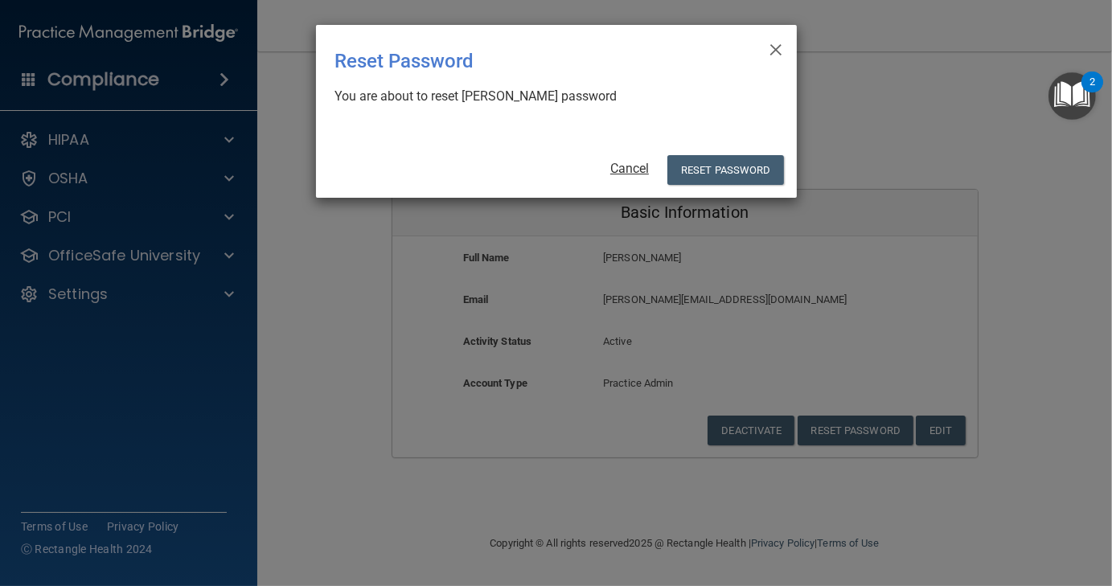
click at [642, 165] on link "Cancel" at bounding box center [629, 168] width 39 height 15
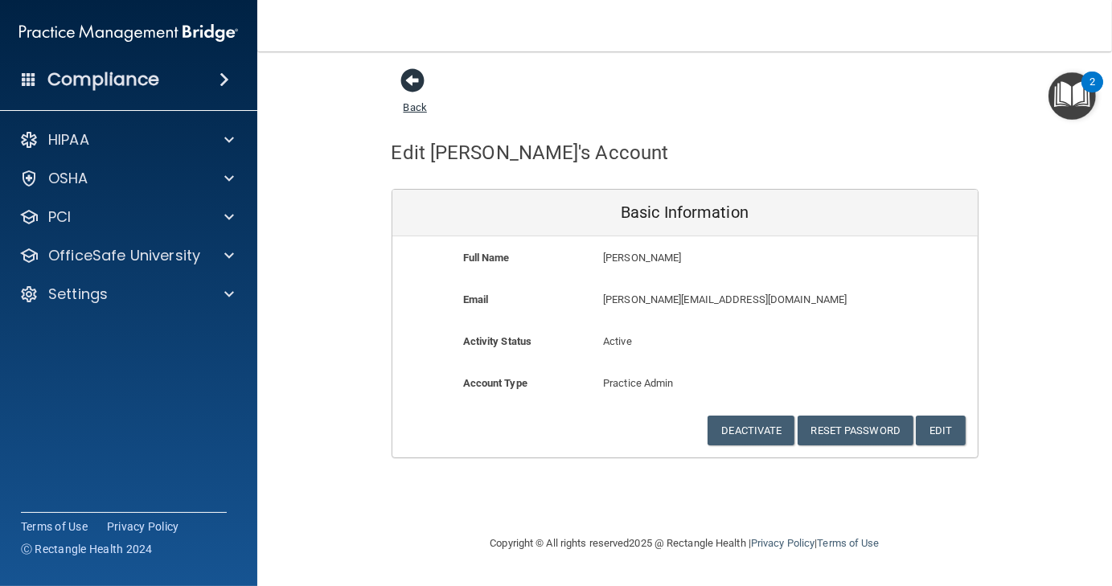
click at [411, 83] on span at bounding box center [413, 80] width 24 height 24
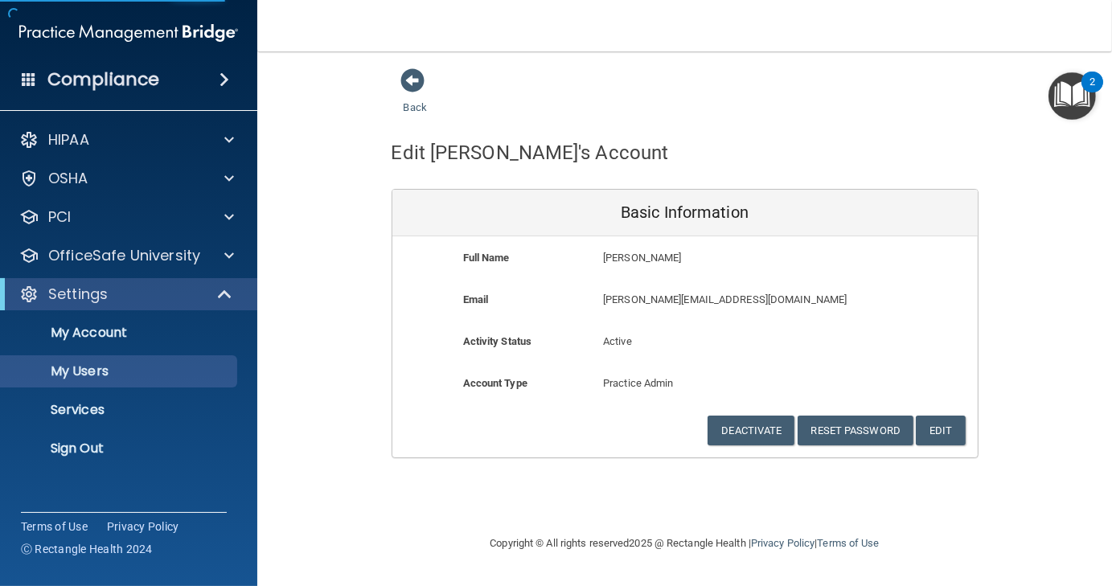
select select "20"
